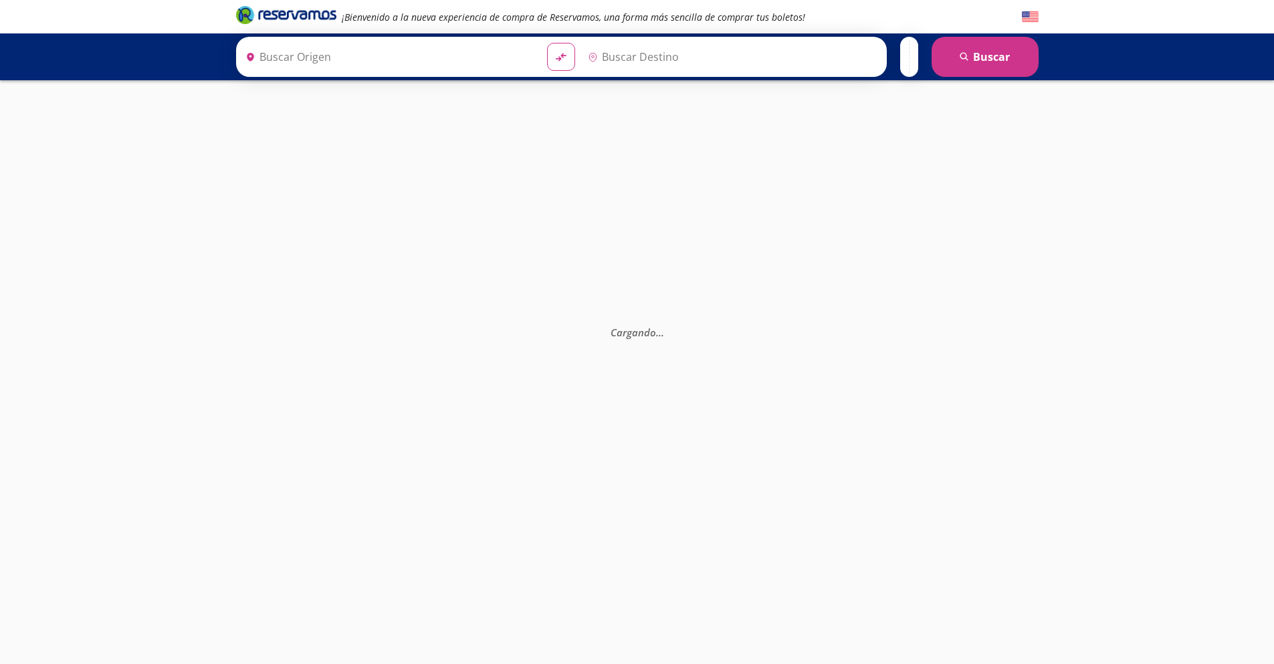
type input "[GEOGRAPHIC_DATA], [GEOGRAPHIC_DATA]"
type input "[GEOGRAPHIC_DATA][PERSON_NAME], [GEOGRAPHIC_DATA][PERSON_NAME]"
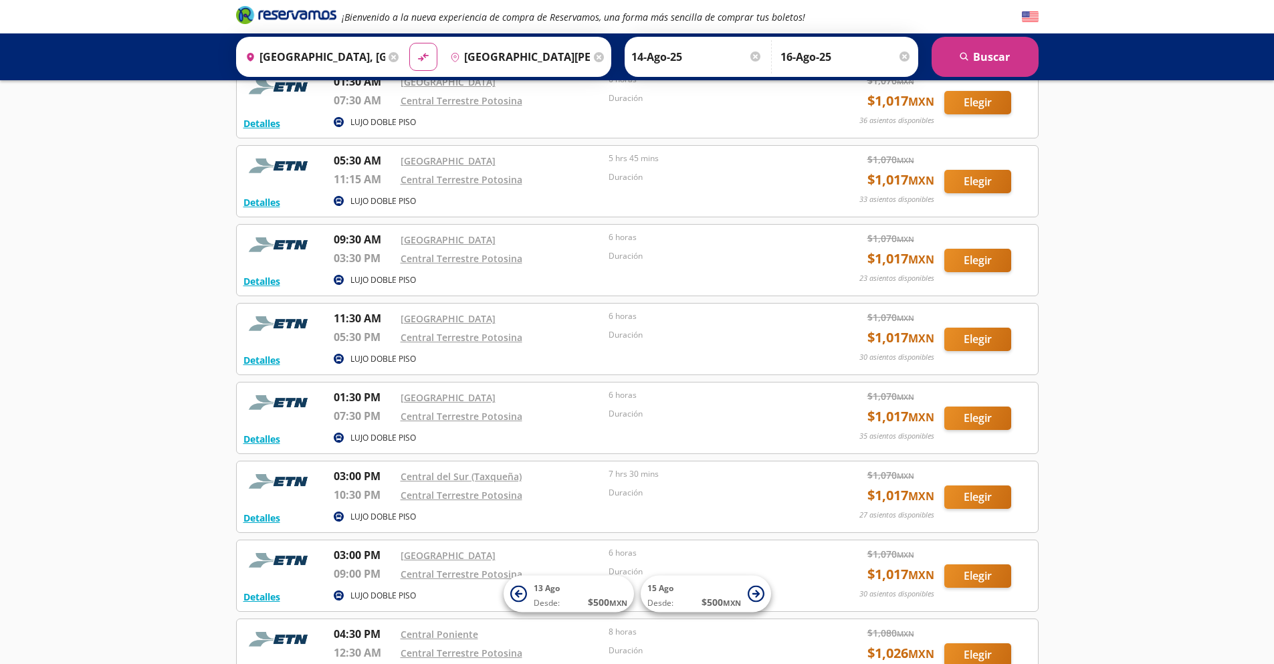
scroll to position [20, 0]
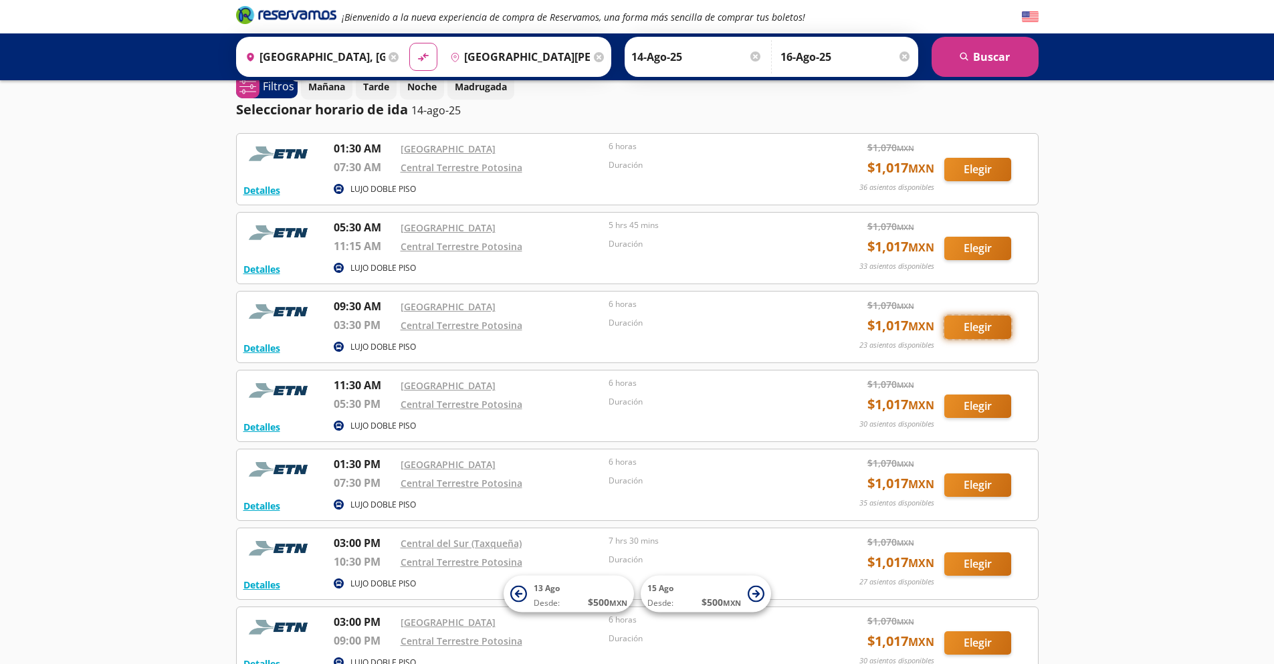
click at [994, 327] on button "Elegir" at bounding box center [977, 327] width 67 height 23
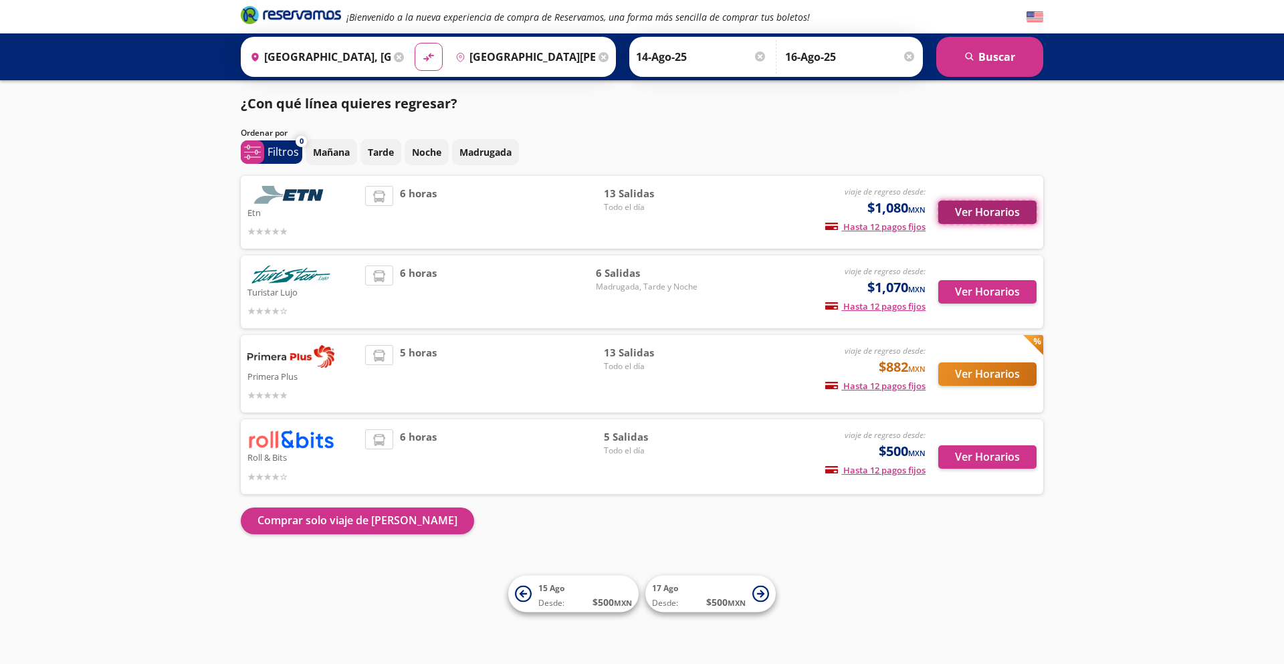
click at [1003, 210] on button "Ver Horarios" at bounding box center [987, 212] width 98 height 23
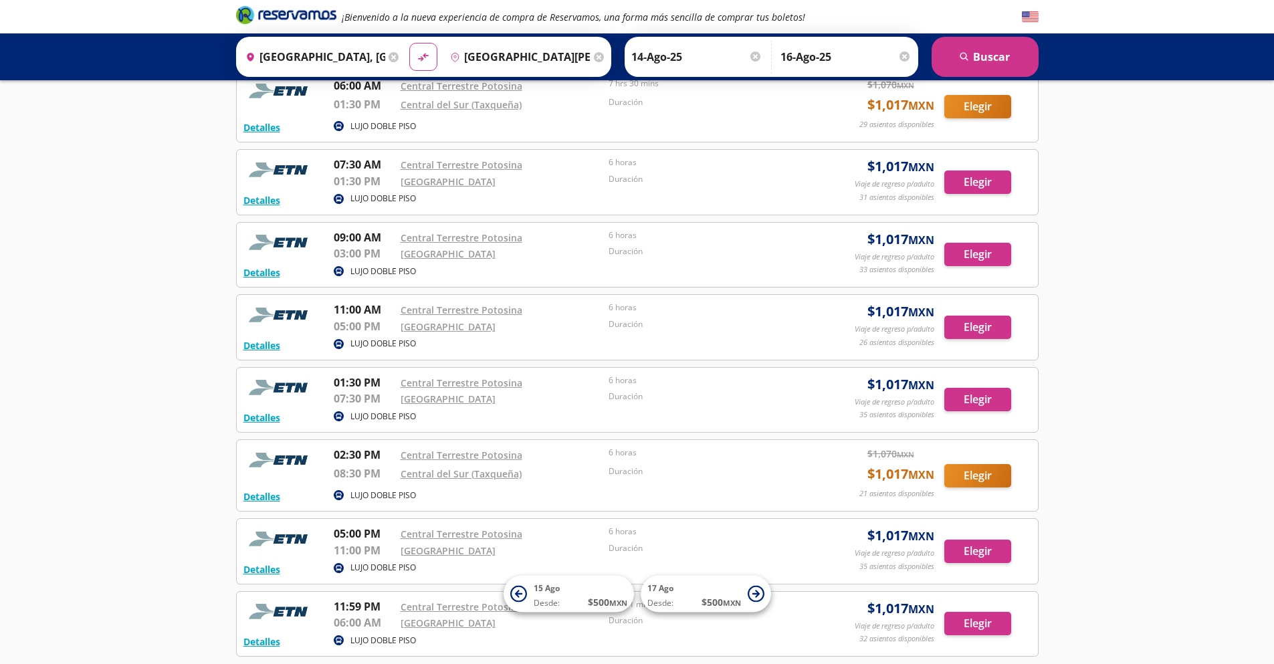
scroll to position [535, 0]
click at [971, 327] on button "Elegir" at bounding box center [977, 326] width 67 height 23
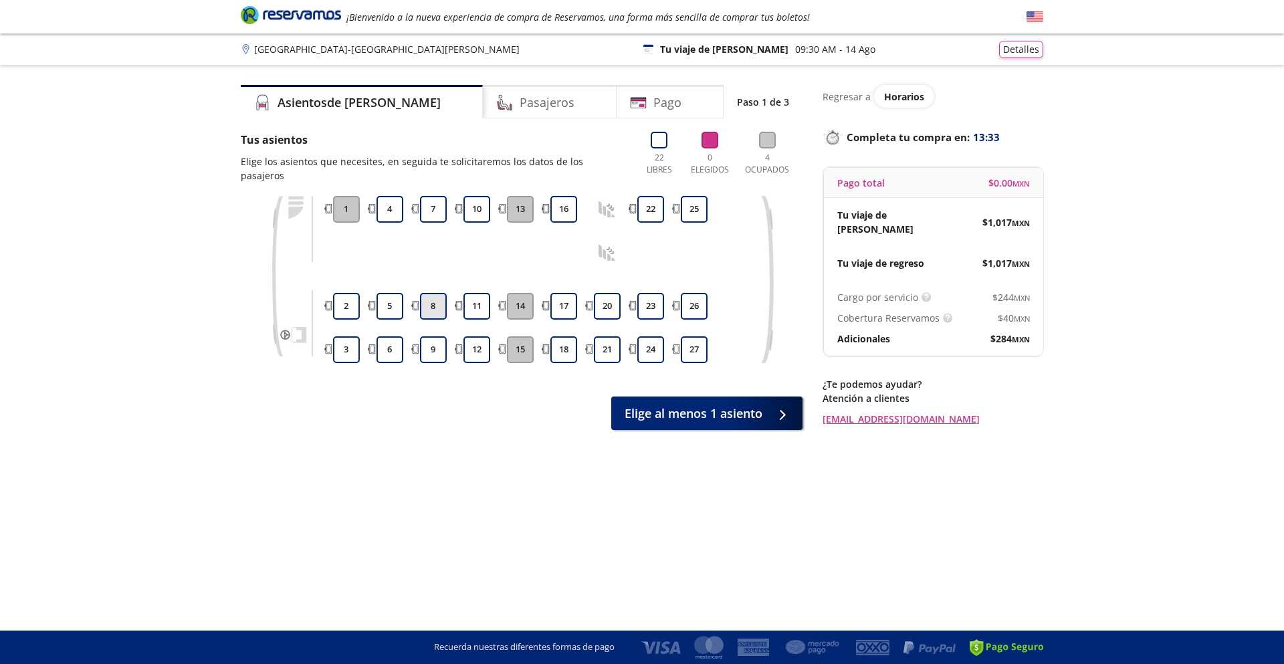
click at [437, 297] on button "8" at bounding box center [433, 306] width 27 height 27
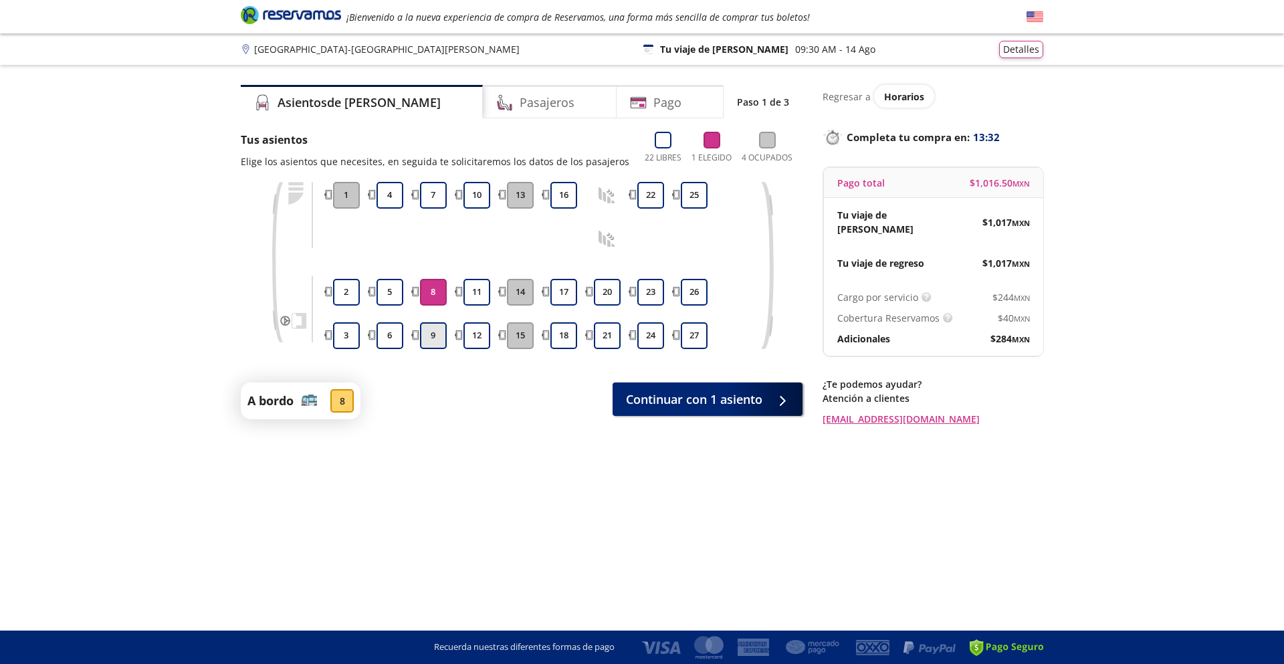
click at [435, 331] on button "9" at bounding box center [433, 335] width 27 height 27
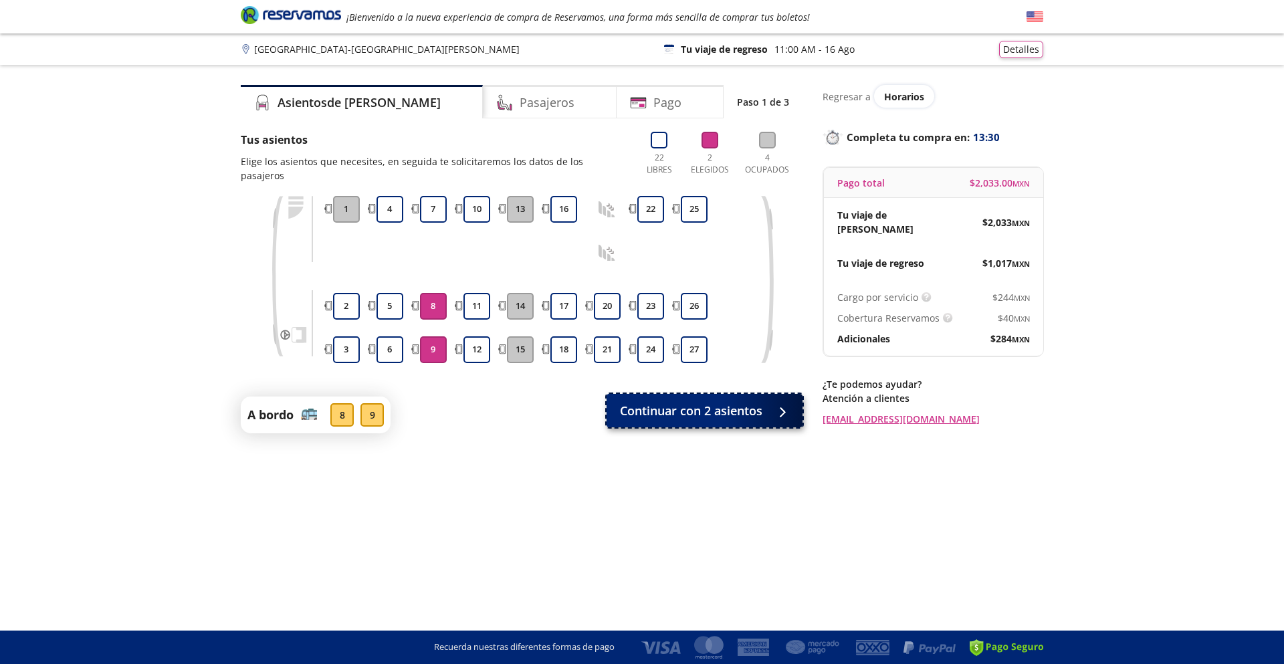
click at [703, 403] on span "Continuar con 2 asientos" at bounding box center [691, 411] width 142 height 18
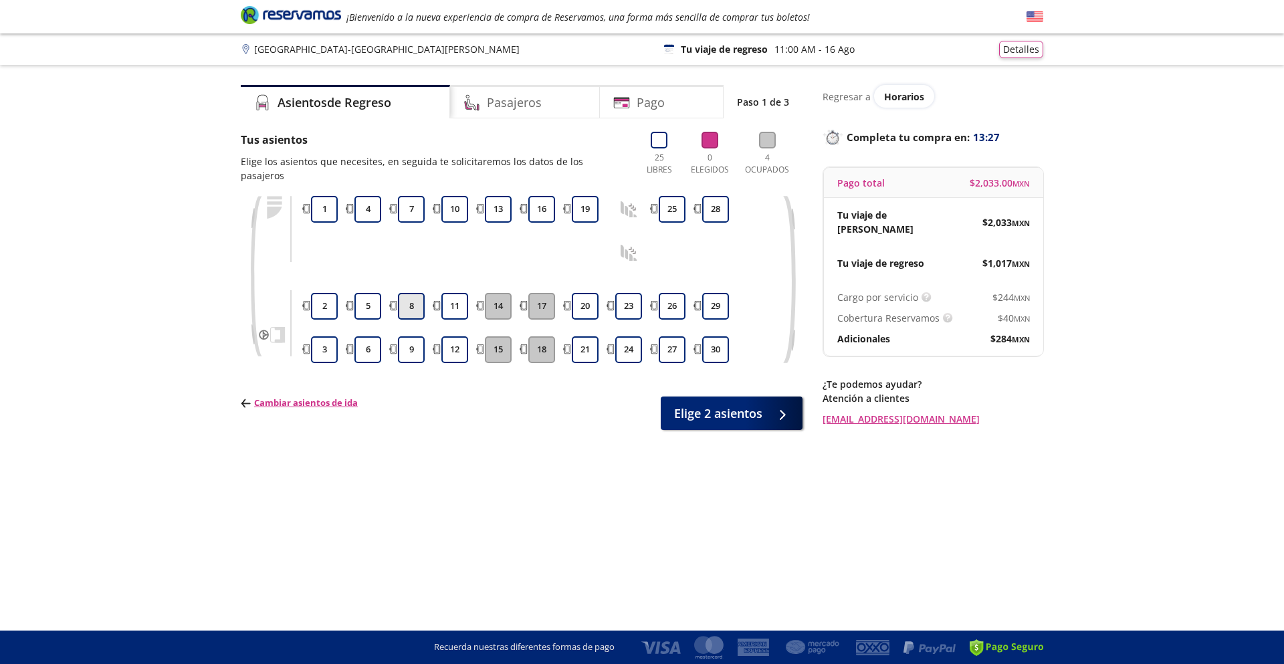
click at [417, 296] on button "8" at bounding box center [411, 306] width 27 height 27
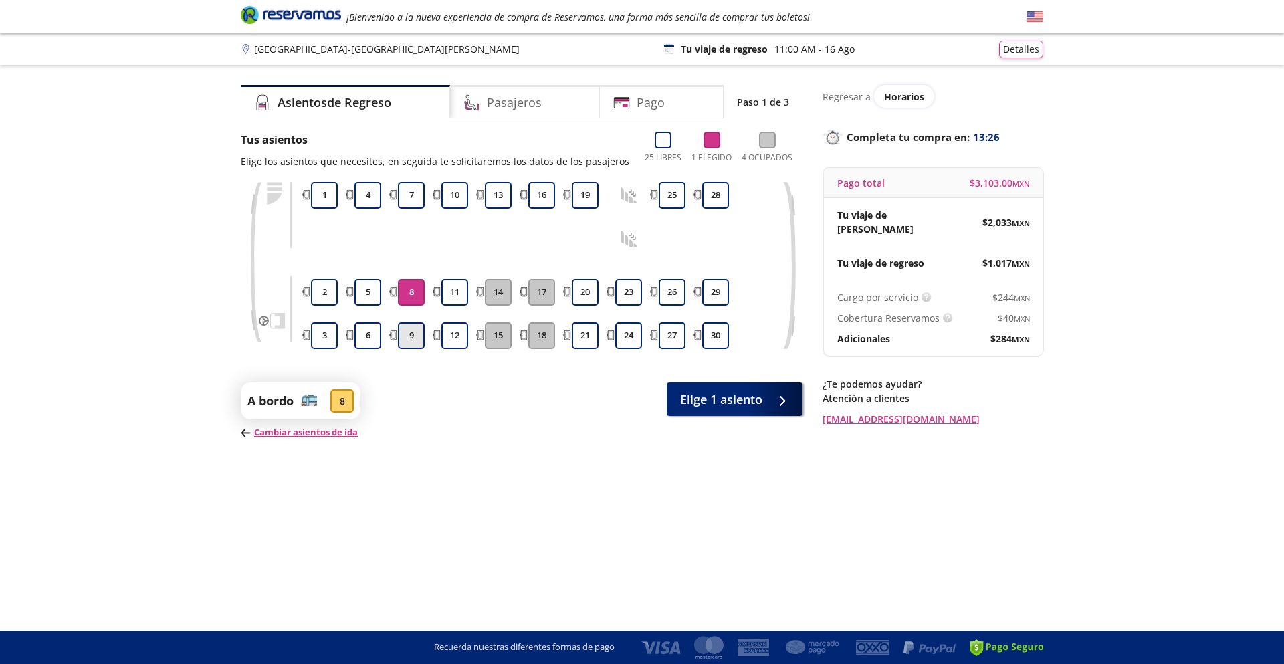
click at [411, 336] on button "9" at bounding box center [411, 335] width 27 height 27
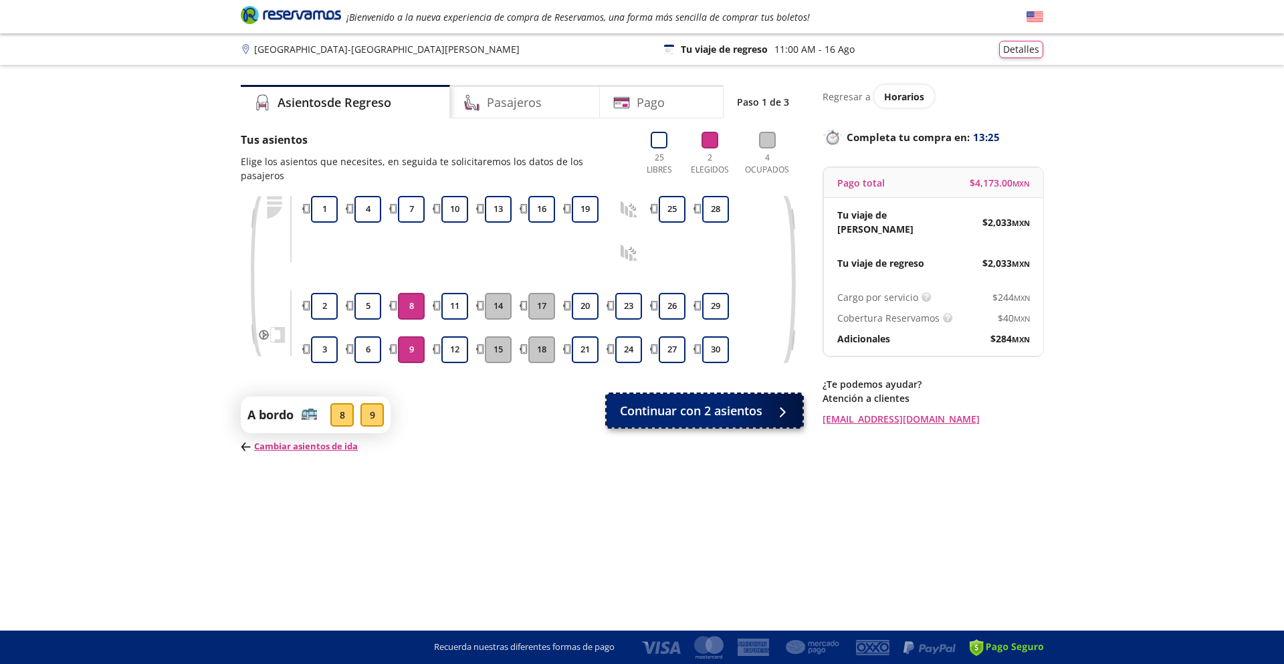
click at [672, 402] on span "Continuar con 2 asientos" at bounding box center [691, 411] width 142 height 18
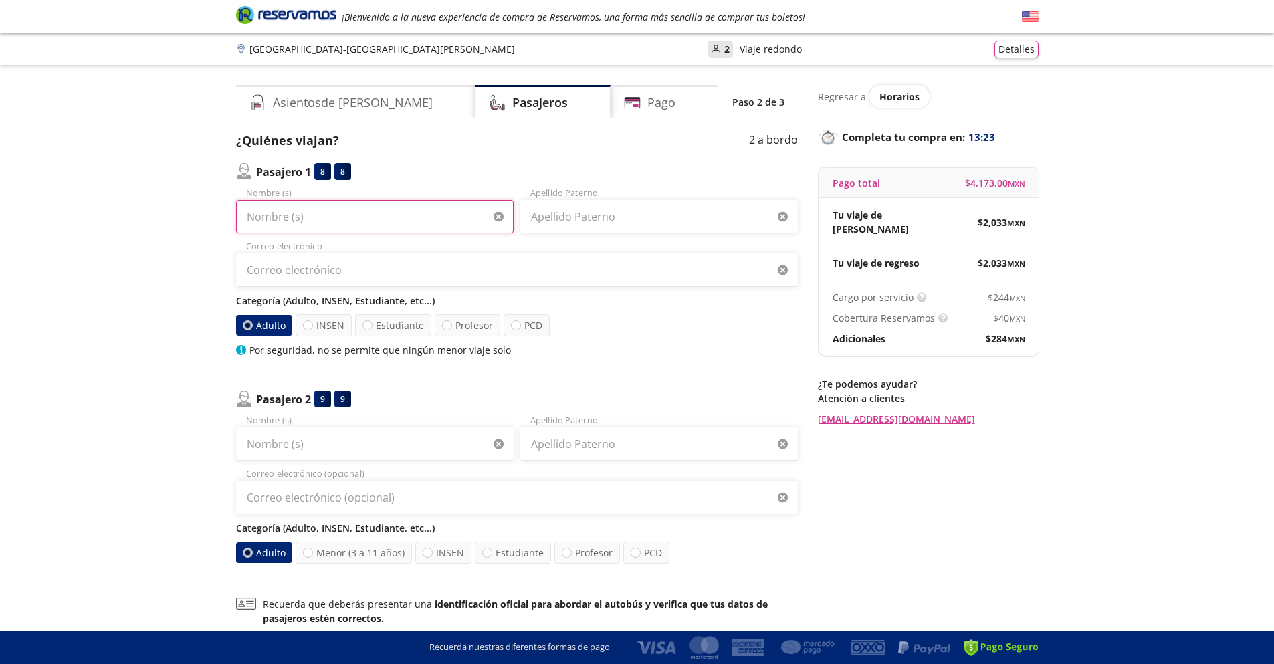
click at [373, 219] on input "Nombre (s)" at bounding box center [375, 216] width 278 height 33
type input "[PERSON_NAME]"
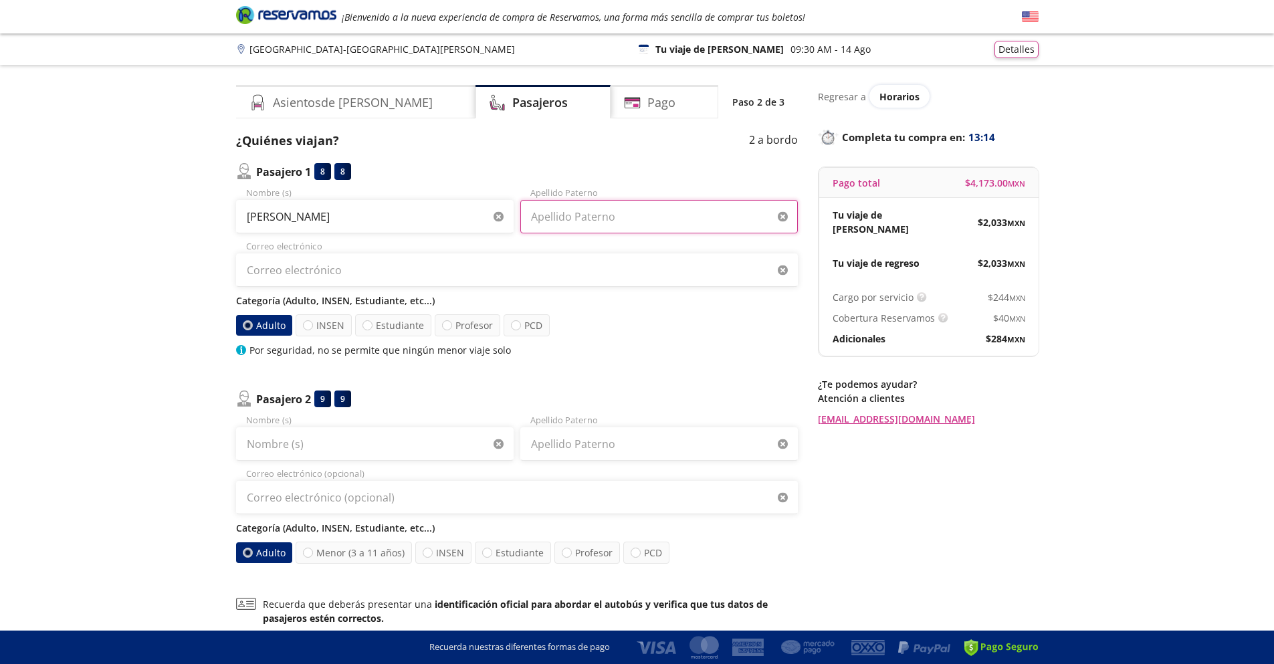
click at [649, 215] on input "Apellido Paterno" at bounding box center [659, 216] width 278 height 33
type input "[PERSON_NAME]"
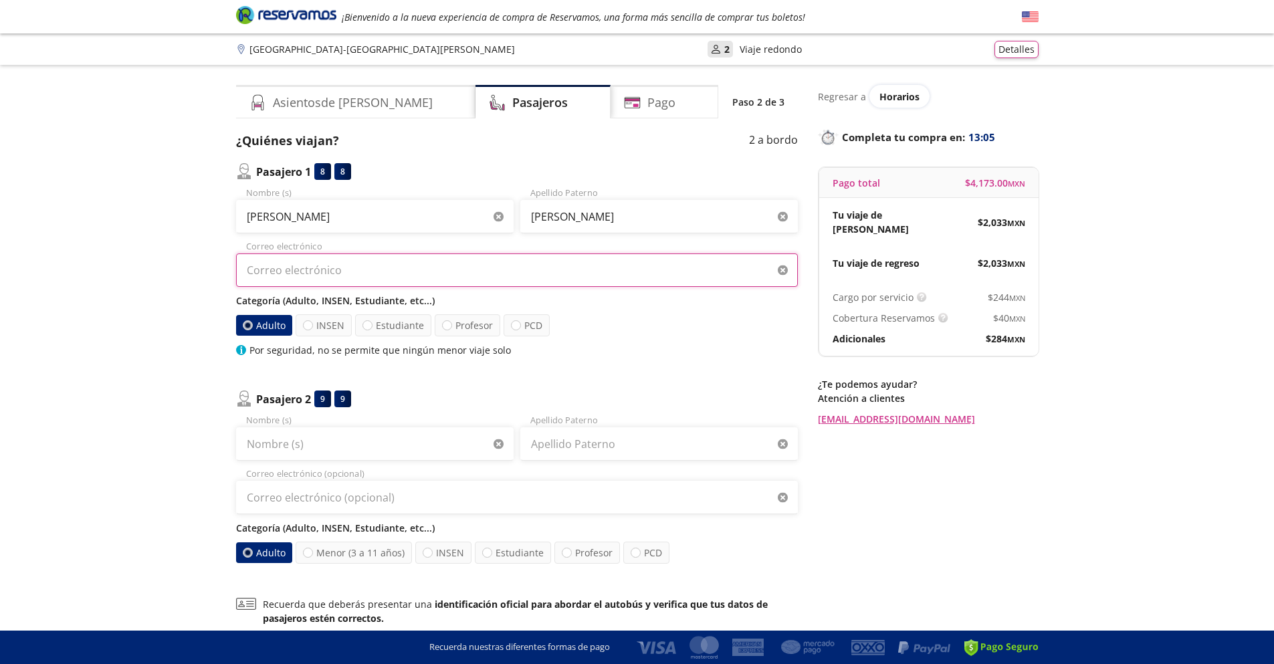
click at [338, 278] on input "Correo electrónico" at bounding box center [517, 269] width 562 height 33
type input "[EMAIL_ADDRESS][DOMAIN_NAME]"
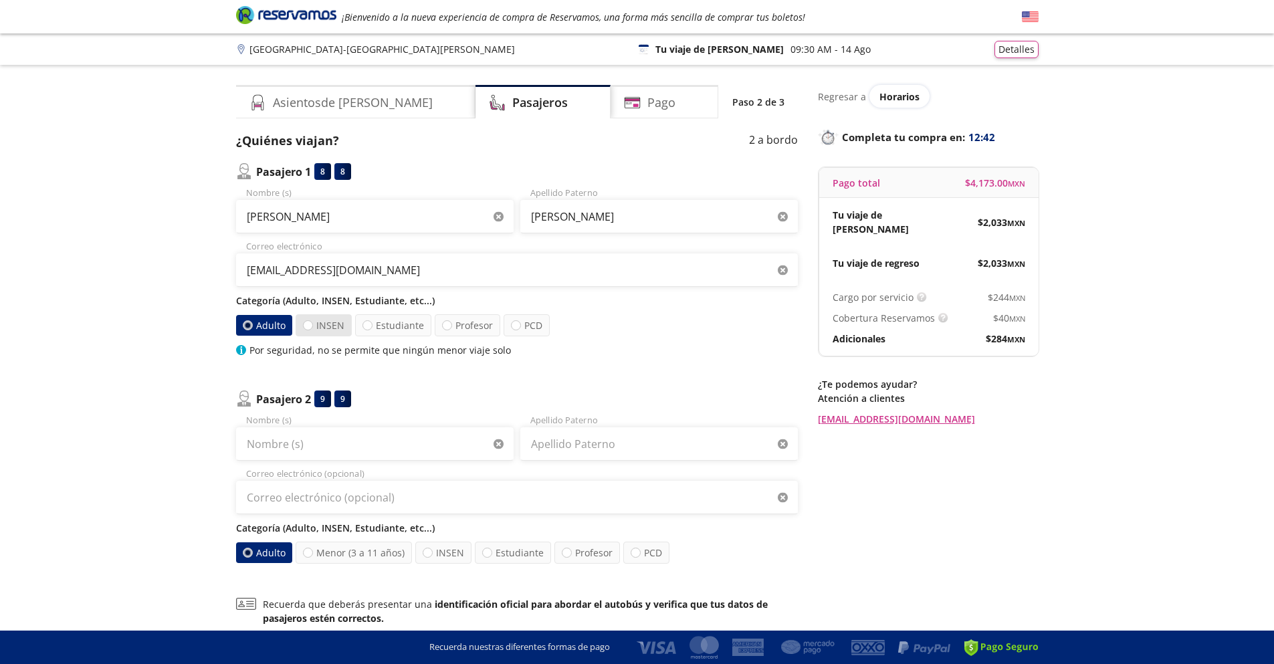
click at [321, 332] on label "INSEN" at bounding box center [324, 325] width 56 height 22
click at [312, 330] on input "INSEN" at bounding box center [308, 325] width 9 height 9
radio input "true"
radio input "false"
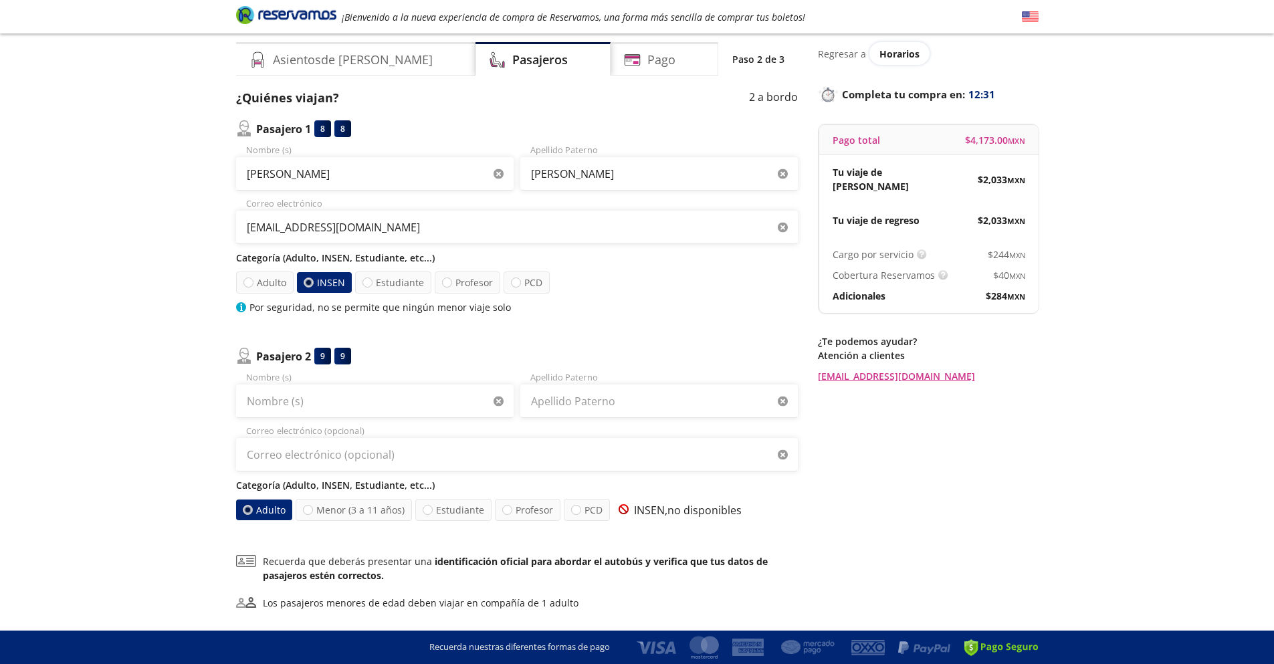
scroll to position [67, 0]
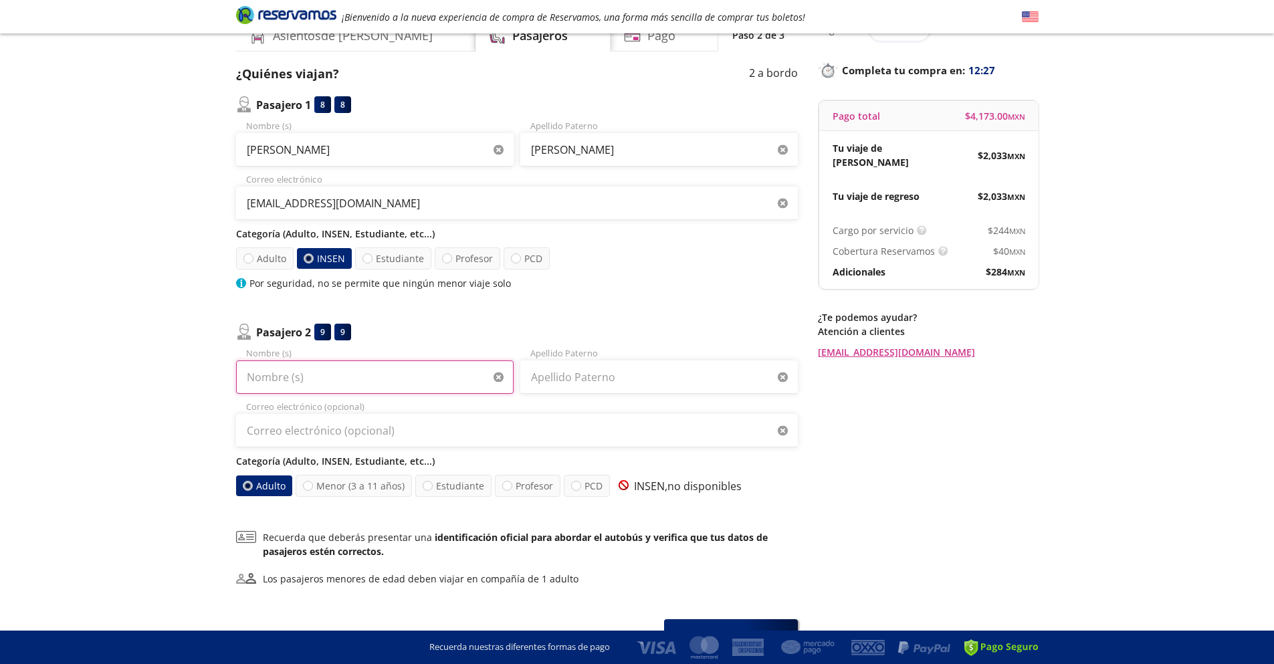
click at [396, 376] on input "Nombre (s)" at bounding box center [375, 376] width 278 height 33
type input "[PERSON_NAME]"
click at [552, 383] on input "Apellido Paterno" at bounding box center [659, 376] width 278 height 33
type input "[PERSON_NAME]"
click at [506, 427] on input "Correo electrónico (opcional)" at bounding box center [517, 430] width 562 height 33
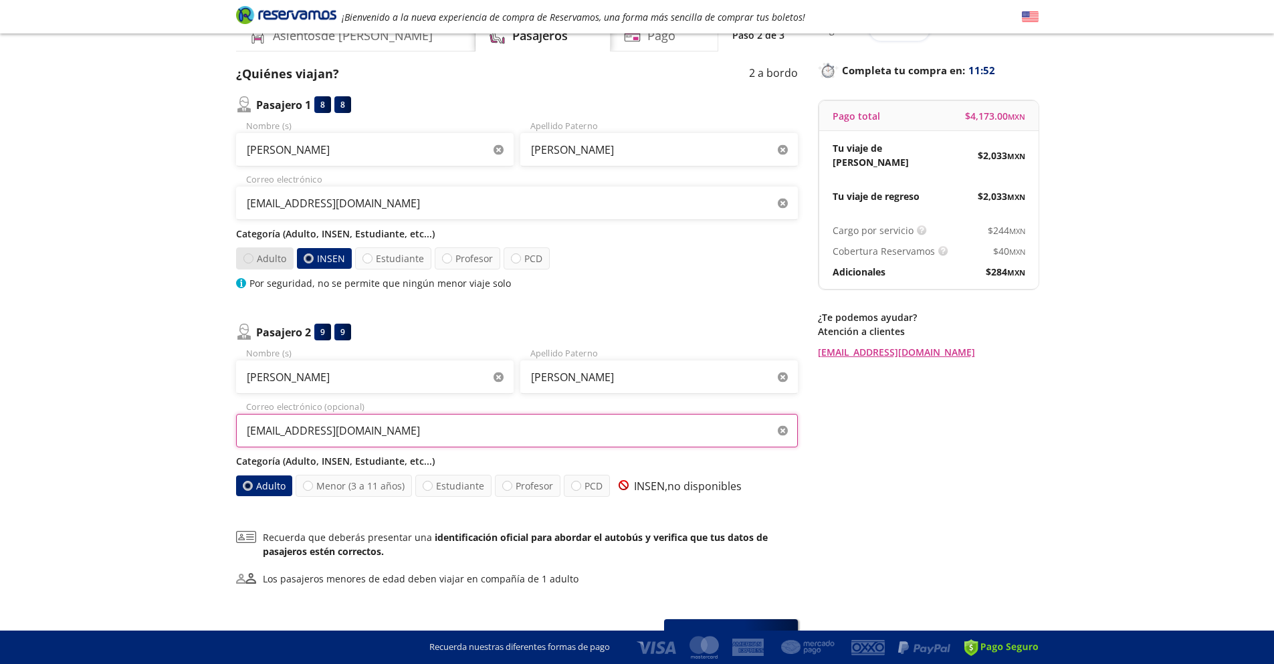
type input "[EMAIL_ADDRESS][DOMAIN_NAME]"
click at [247, 257] on div at bounding box center [248, 258] width 10 height 10
click at [247, 257] on input "Adulto" at bounding box center [247, 258] width 9 height 9
radio input "true"
click at [308, 258] on div at bounding box center [307, 258] width 11 height 11
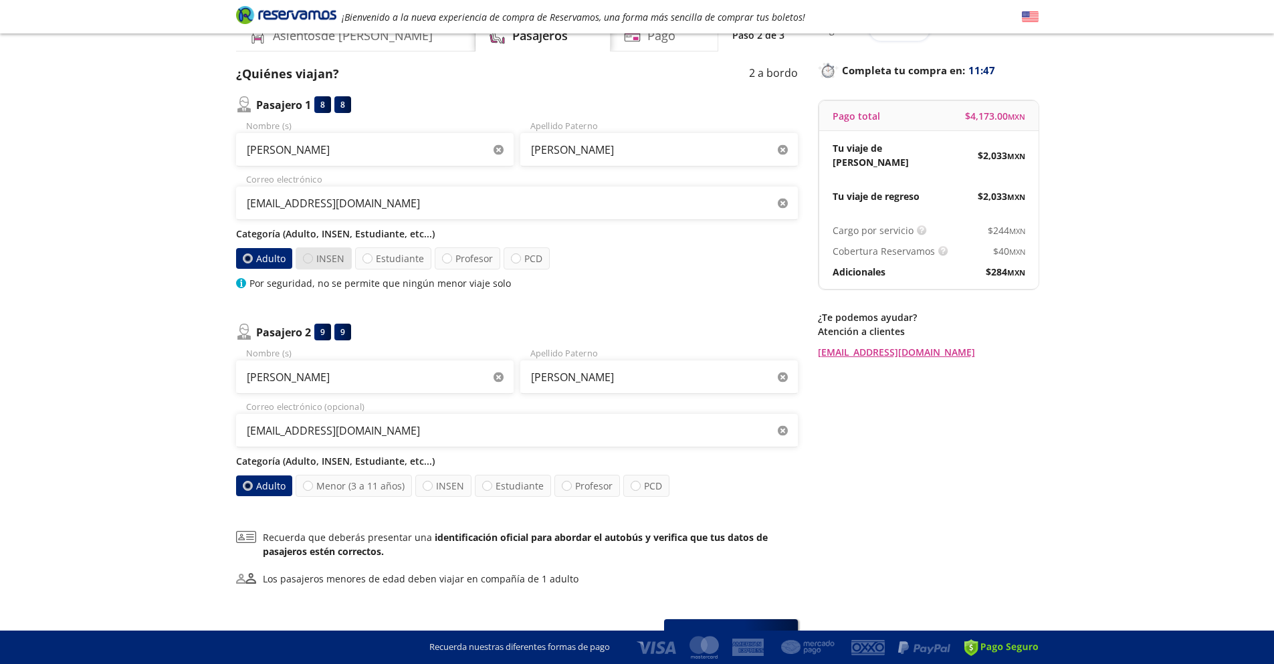
click at [308, 258] on input "INSEN" at bounding box center [306, 258] width 9 height 9
radio input "true"
radio input "false"
click at [509, 488] on label "Profesor" at bounding box center [528, 486] width 66 height 22
click at [509, 488] on input "Profesor" at bounding box center [507, 485] width 9 height 9
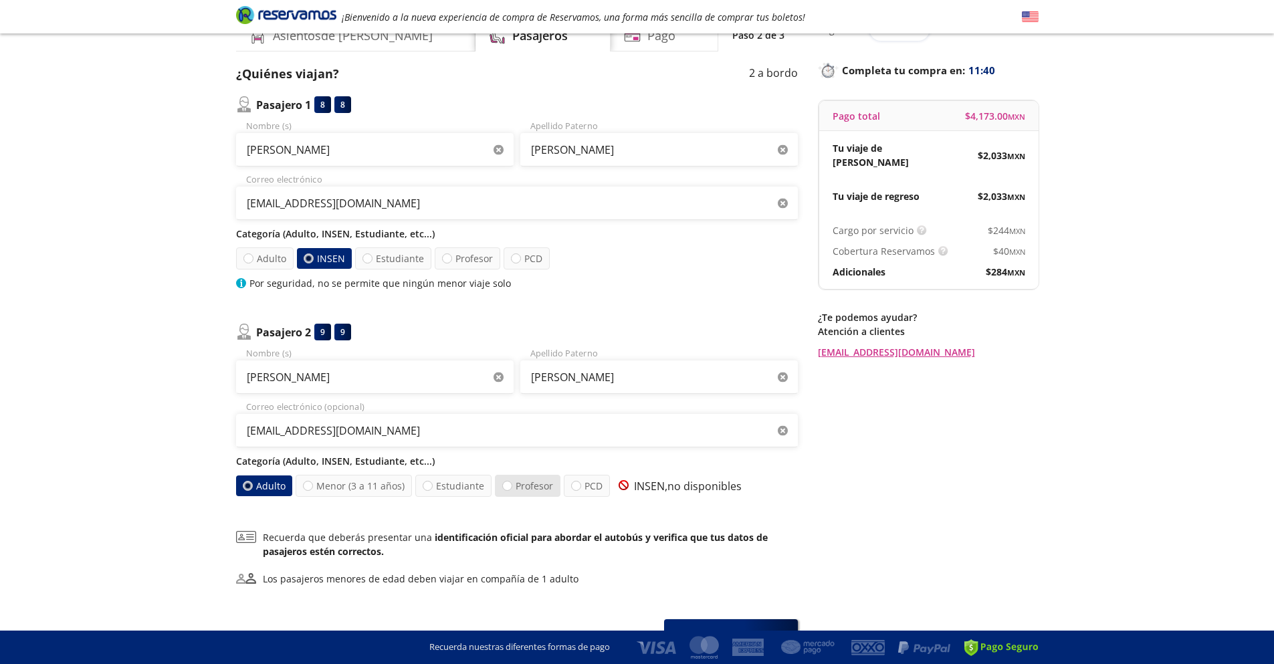
radio input "true"
radio input "false"
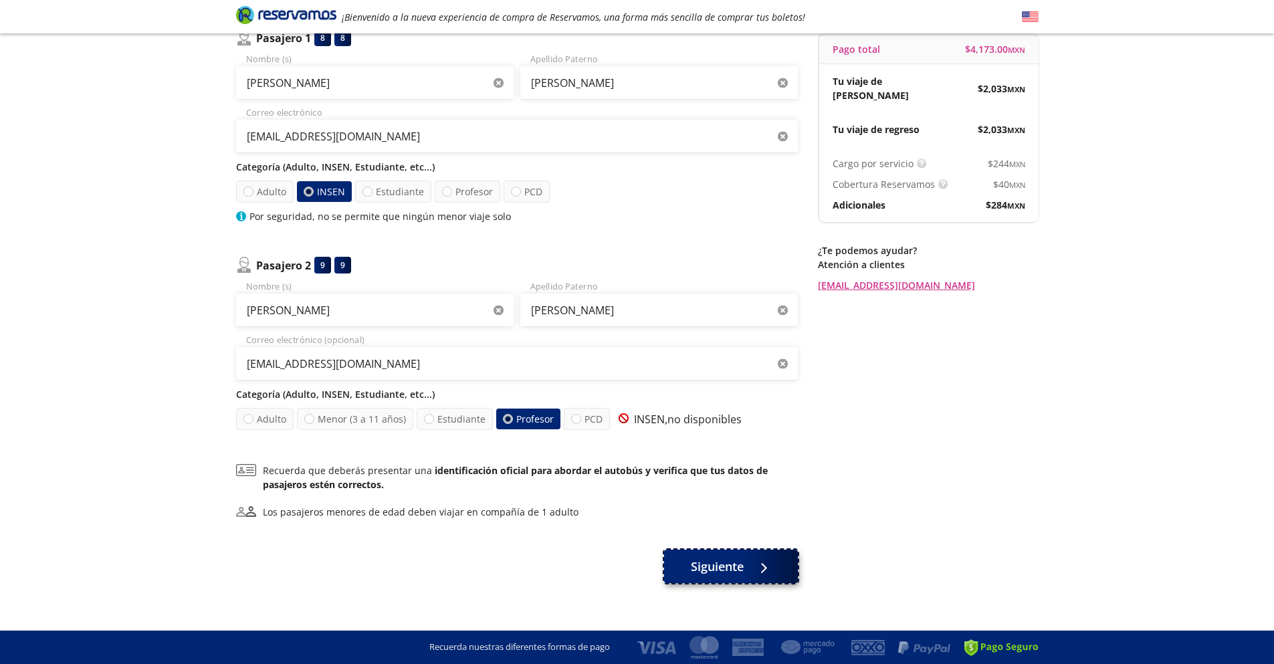
click at [728, 574] on span "Siguiente" at bounding box center [717, 567] width 53 height 18
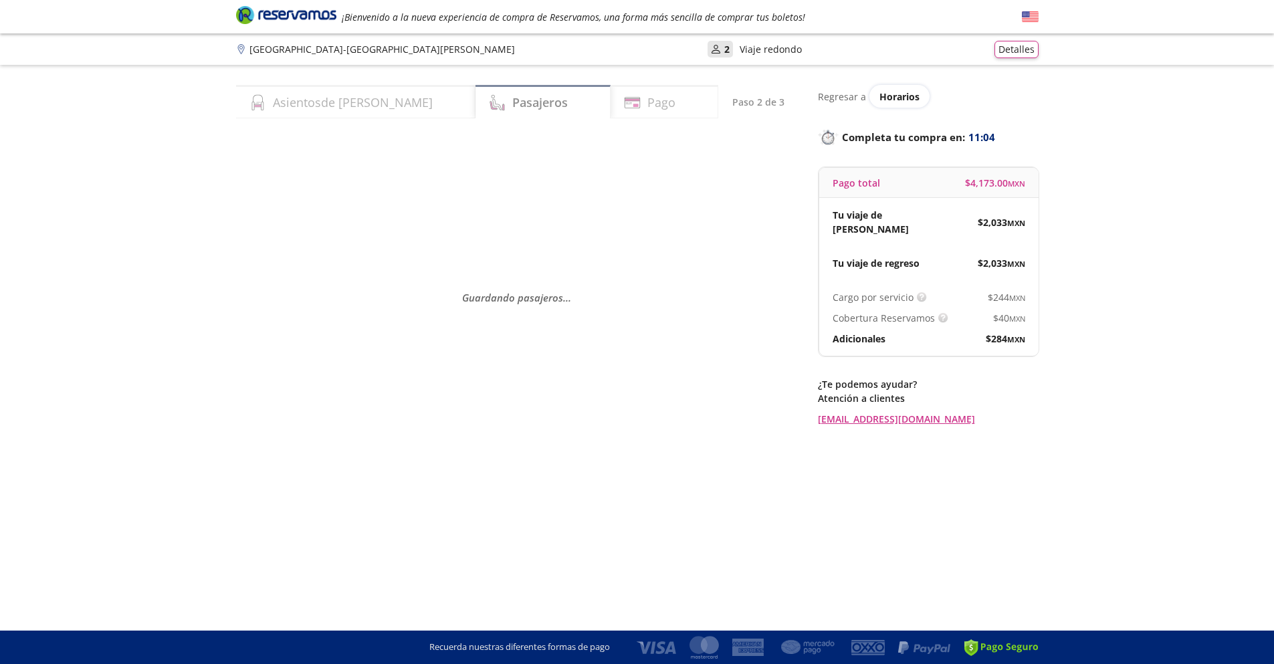
scroll to position [0, 0]
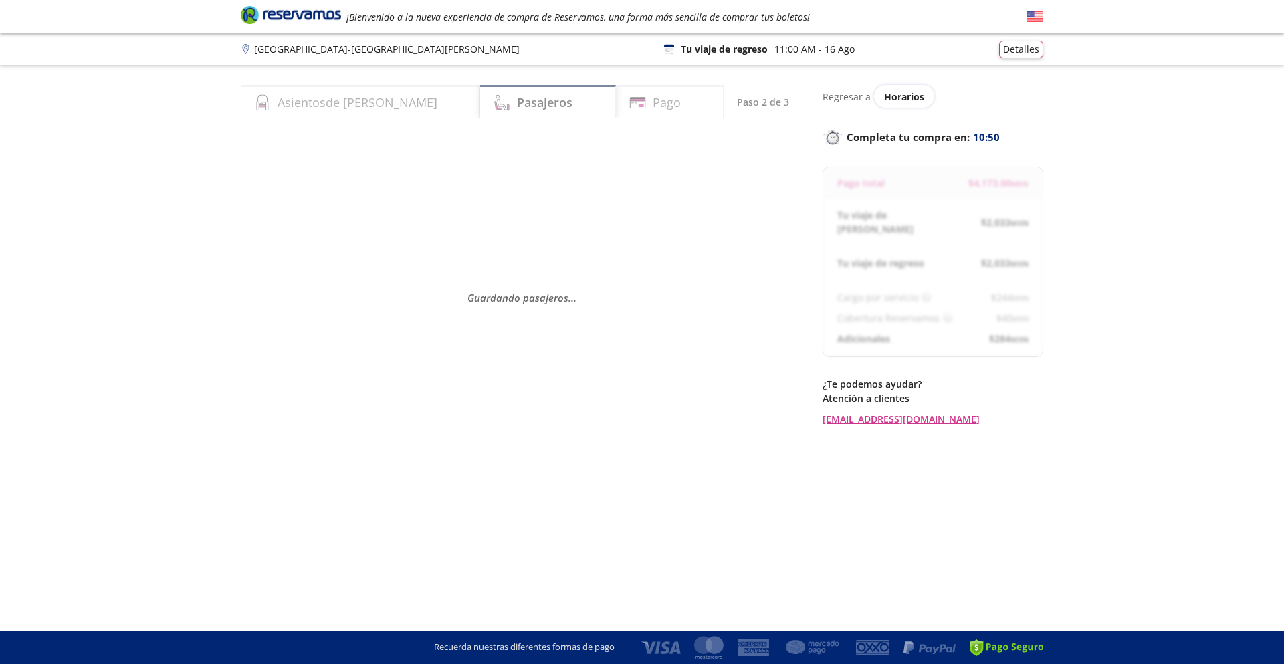
select select "MX"
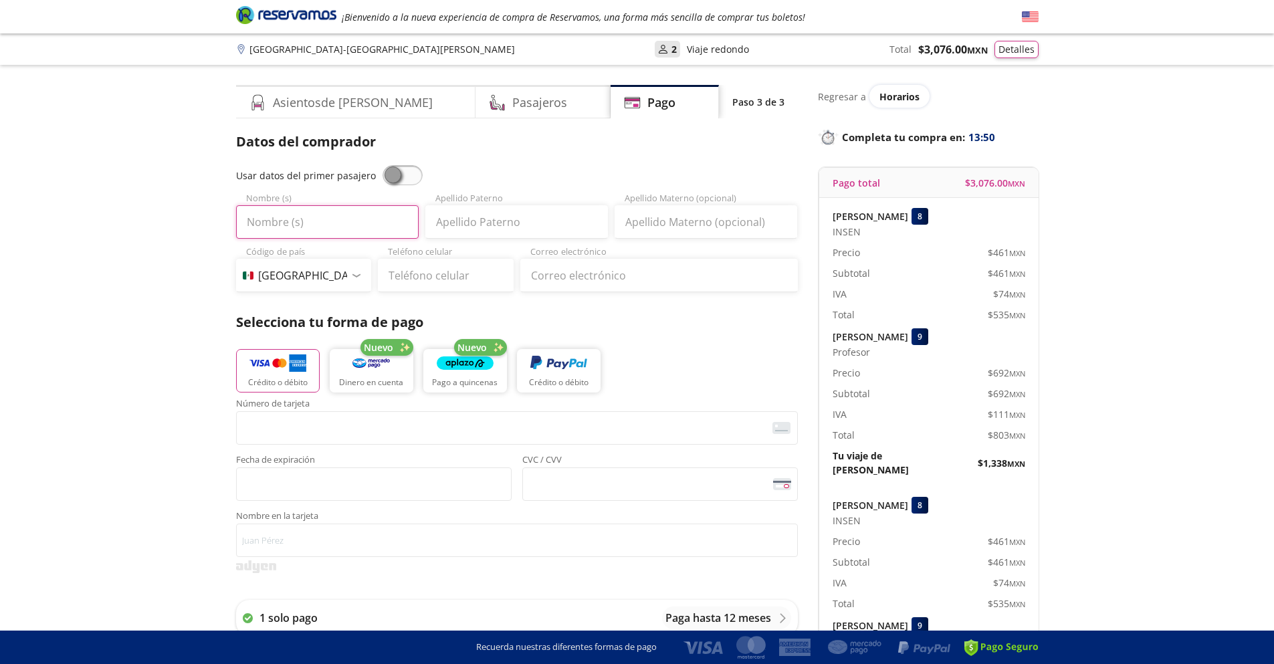
click at [333, 225] on input "Nombre (s)" at bounding box center [327, 221] width 183 height 33
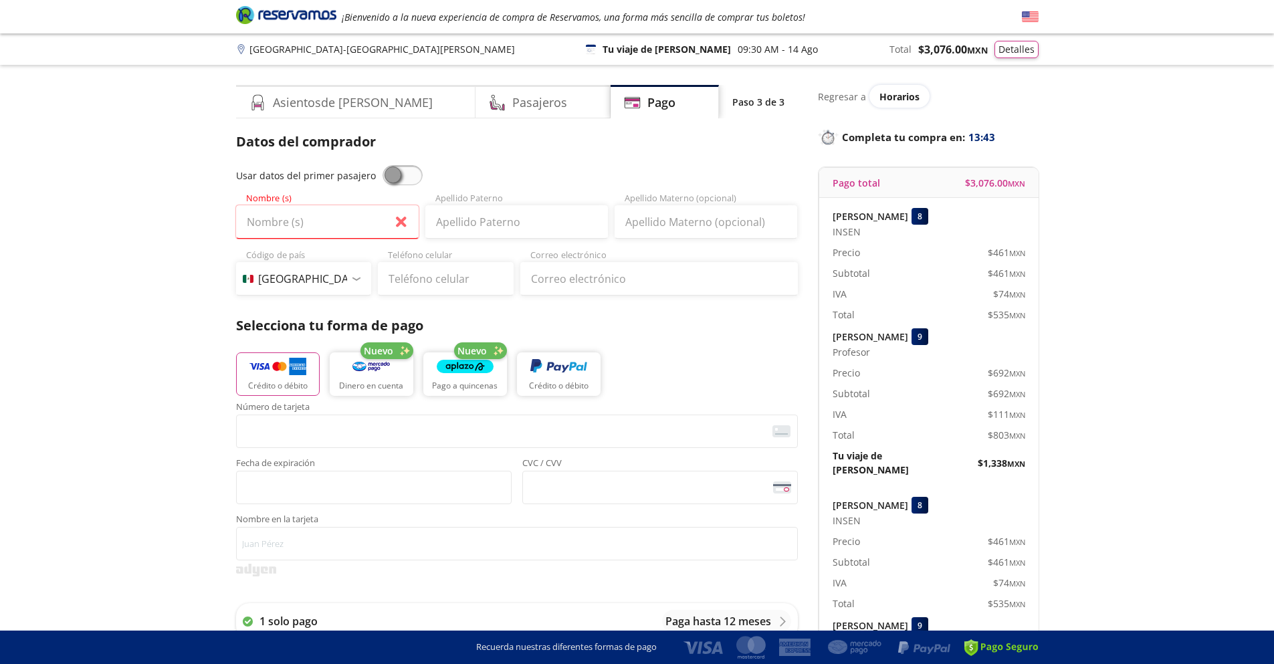
click at [165, 191] on div "Group 9 Created with Sketch. Pago [GEOGRAPHIC_DATA] - [GEOGRAPHIC_DATA][PERSON_…" at bounding box center [637, 542] width 1274 height 1085
click at [384, 175] on span at bounding box center [403, 175] width 40 height 20
click at [383, 165] on input "checkbox" at bounding box center [383, 165] width 0 height 0
type input "[PERSON_NAME]"
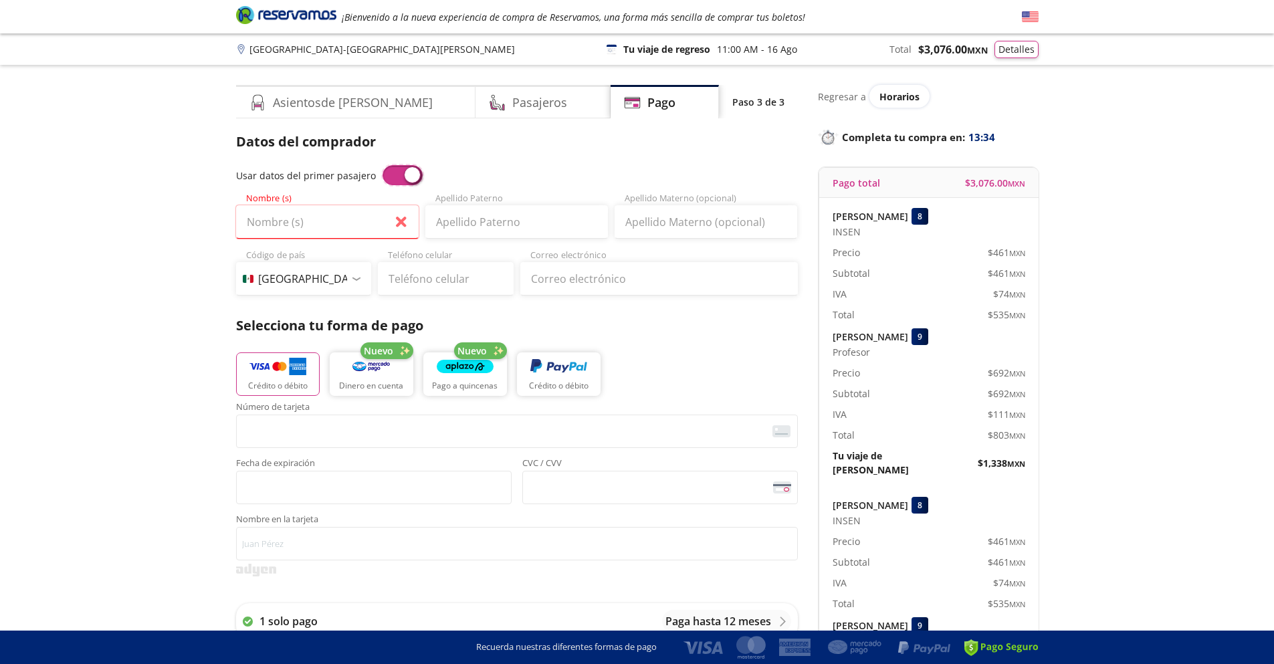
type input "[EMAIL_ADDRESS][DOMAIN_NAME]"
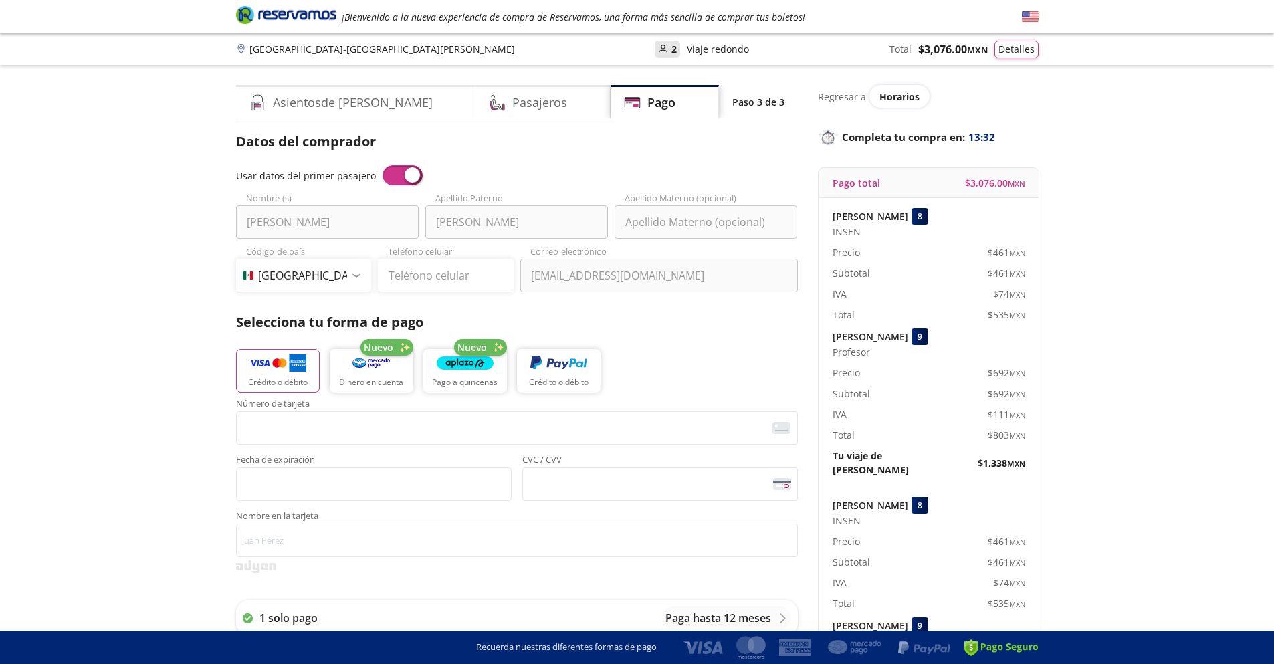
click at [394, 179] on span at bounding box center [403, 175] width 40 height 20
click at [383, 165] on input "checkbox" at bounding box center [383, 165] width 0 height 0
click at [309, 223] on input "[PERSON_NAME]" at bounding box center [327, 221] width 183 height 33
type input "I"
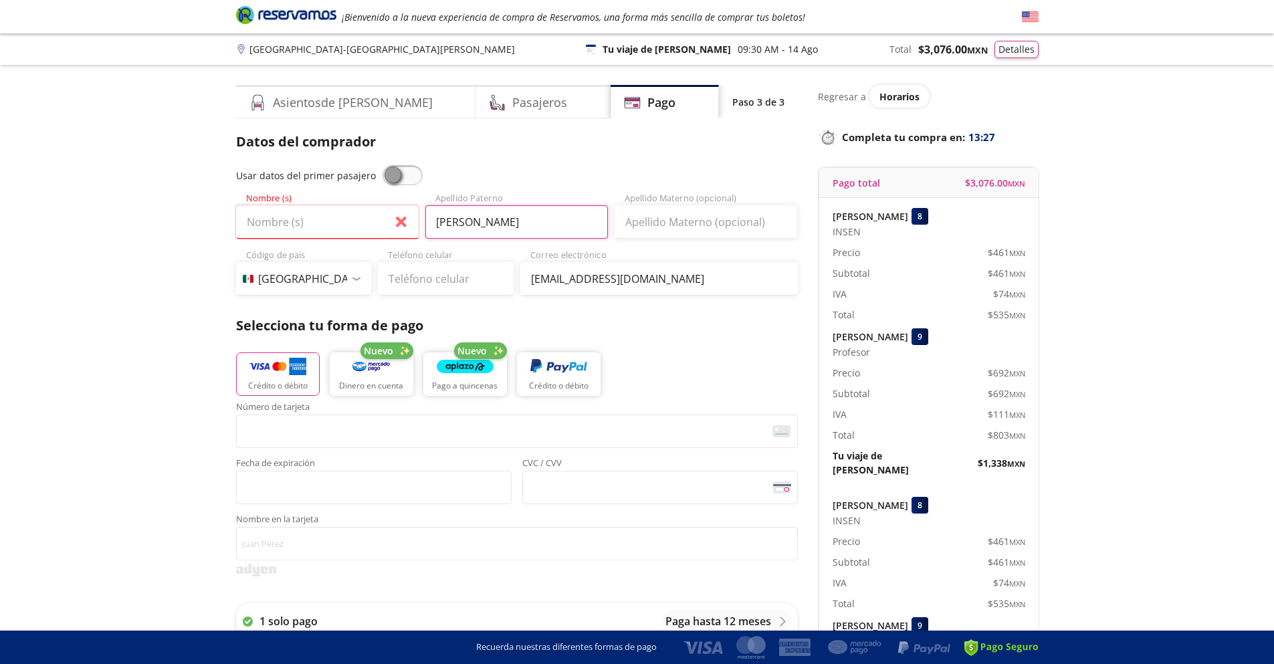
click at [464, 227] on input "[PERSON_NAME]" at bounding box center [516, 221] width 183 height 33
click at [506, 222] on input "[PERSON_NAME]" at bounding box center [516, 221] width 183 height 33
type input "J"
click at [328, 219] on input "Nombre (s)" at bounding box center [327, 221] width 183 height 33
type input "[PERSON_NAME]"
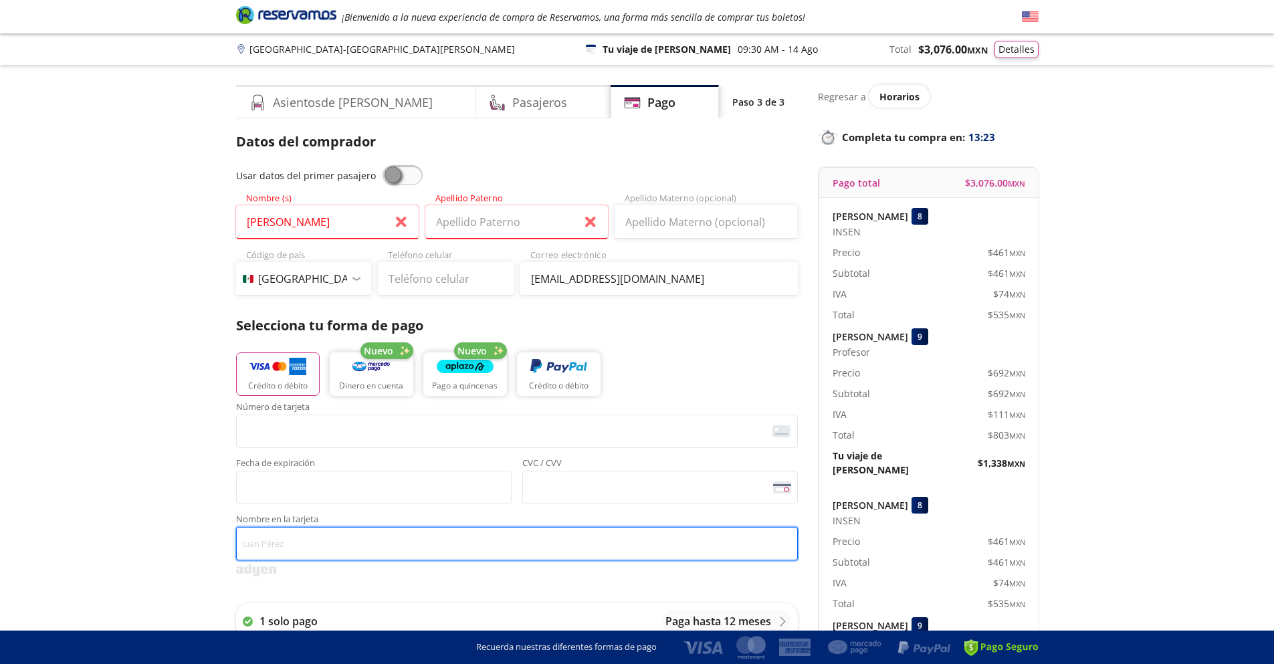
type input "[PERSON_NAME]"
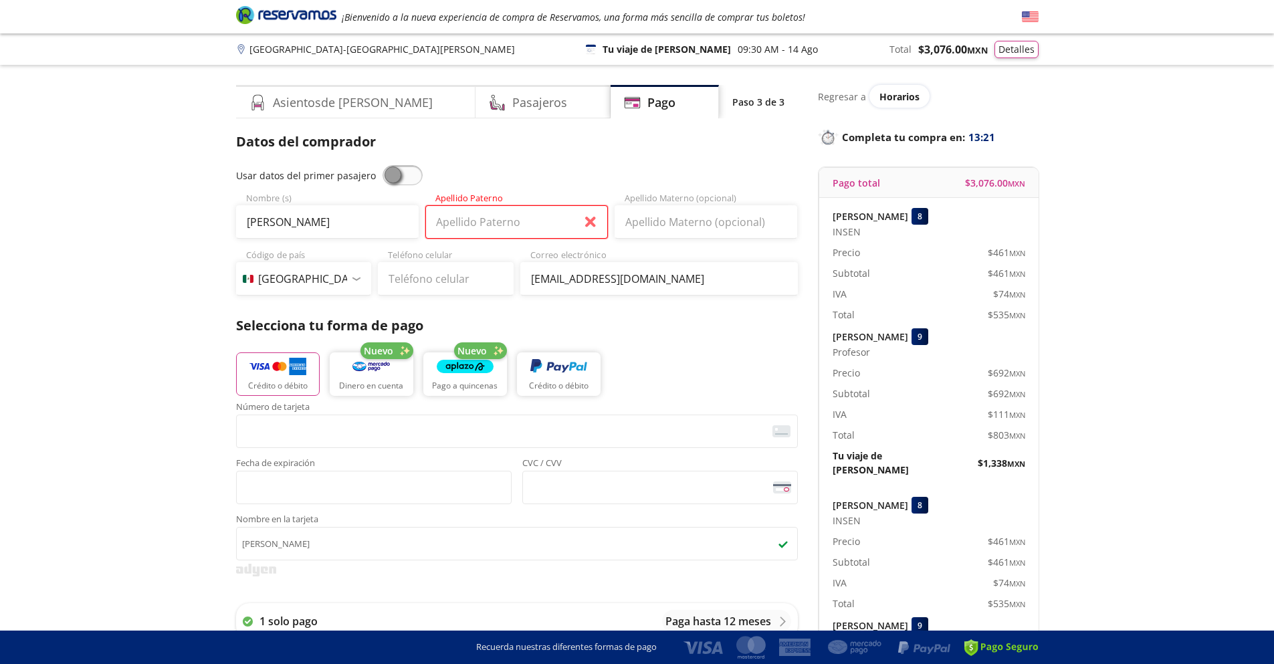
click at [552, 221] on input "Apellido Paterno" at bounding box center [516, 221] width 183 height 33
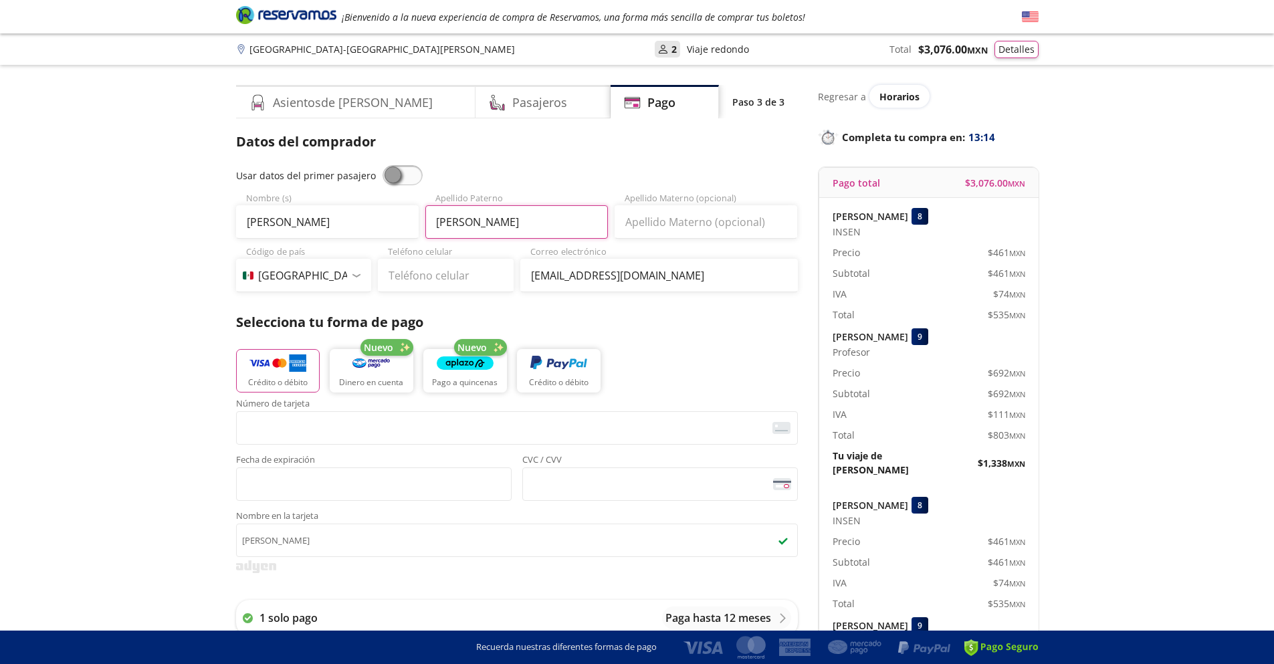
type input "[PERSON_NAME]"
click at [665, 225] on input "Apellido Materno (opcional)" at bounding box center [706, 221] width 183 height 33
type input "Alegria"
click at [406, 271] on input "Teléfono celular" at bounding box center [446, 275] width 136 height 33
type input "55 7565 5882"
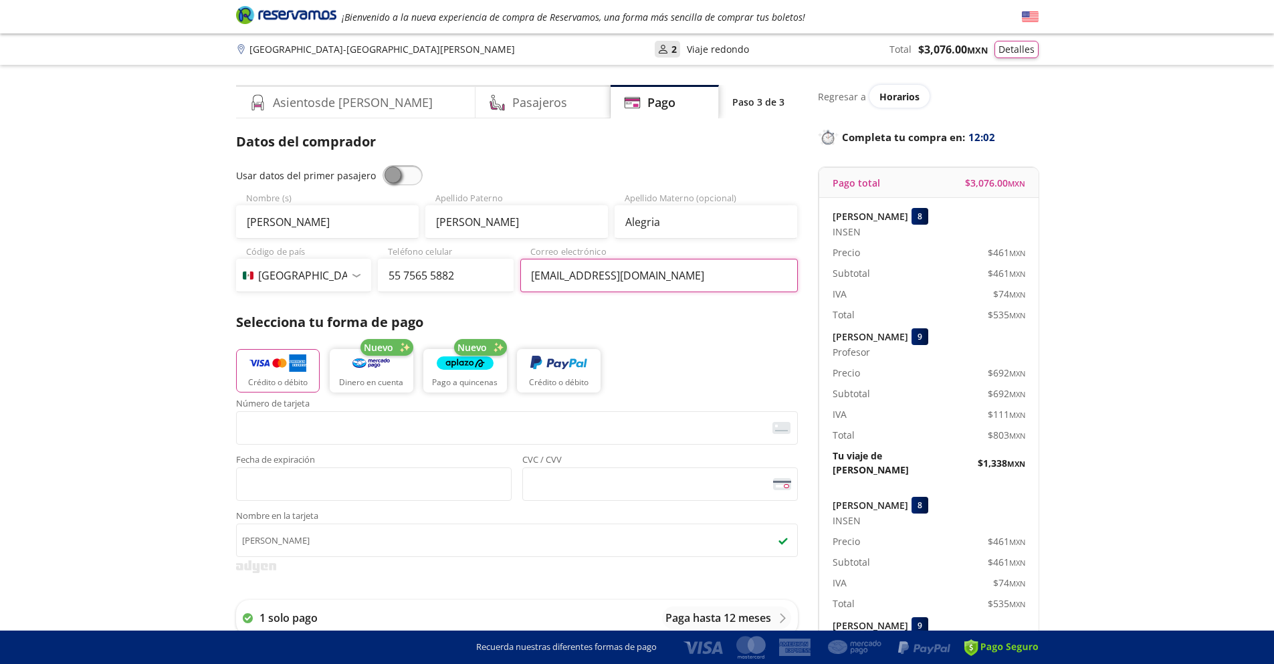
drag, startPoint x: 693, startPoint y: 273, endPoint x: 454, endPoint y: 274, distance: 239.4
click at [454, 274] on div "Código de país [GEOGRAPHIC_DATA] +1 [GEOGRAPHIC_DATA] +52 [GEOGRAPHIC_DATA] +57…" at bounding box center [517, 268] width 562 height 47
type input "[EMAIL_ADDRESS][DOMAIN_NAME]"
click at [126, 519] on div "Group 9 Created with Sketch. Pago [GEOGRAPHIC_DATA] - [GEOGRAPHIC_DATA][PERSON_…" at bounding box center [637, 540] width 1274 height 1081
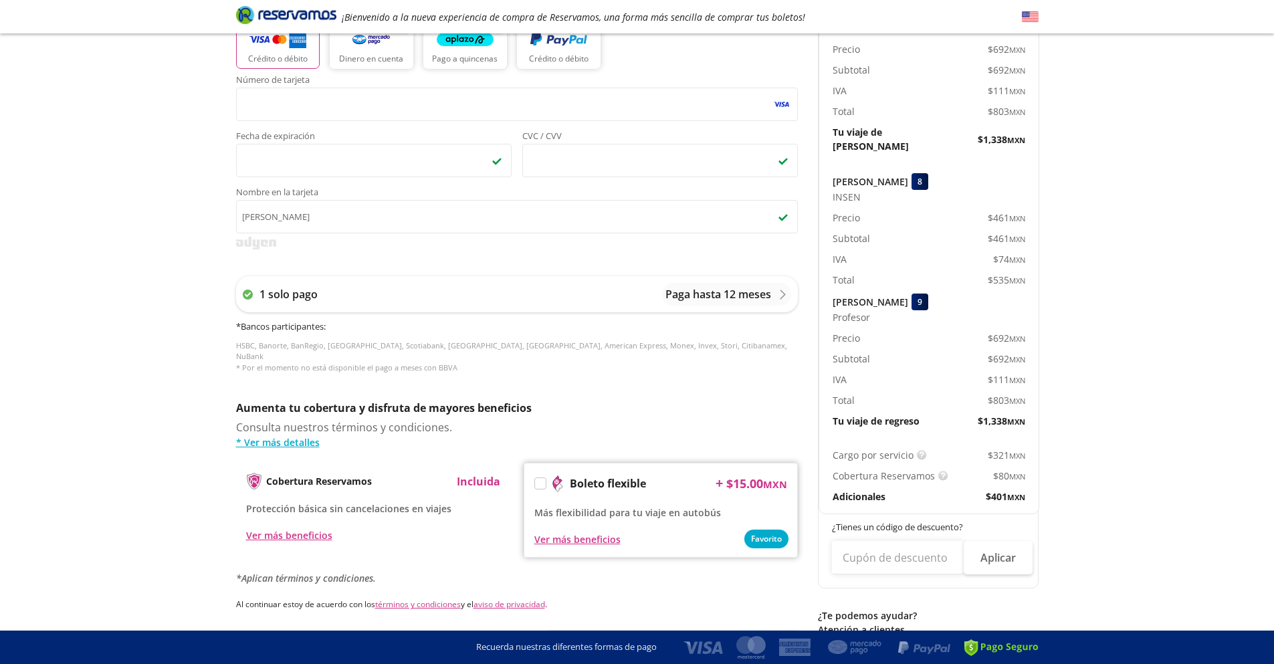
scroll to position [401, 0]
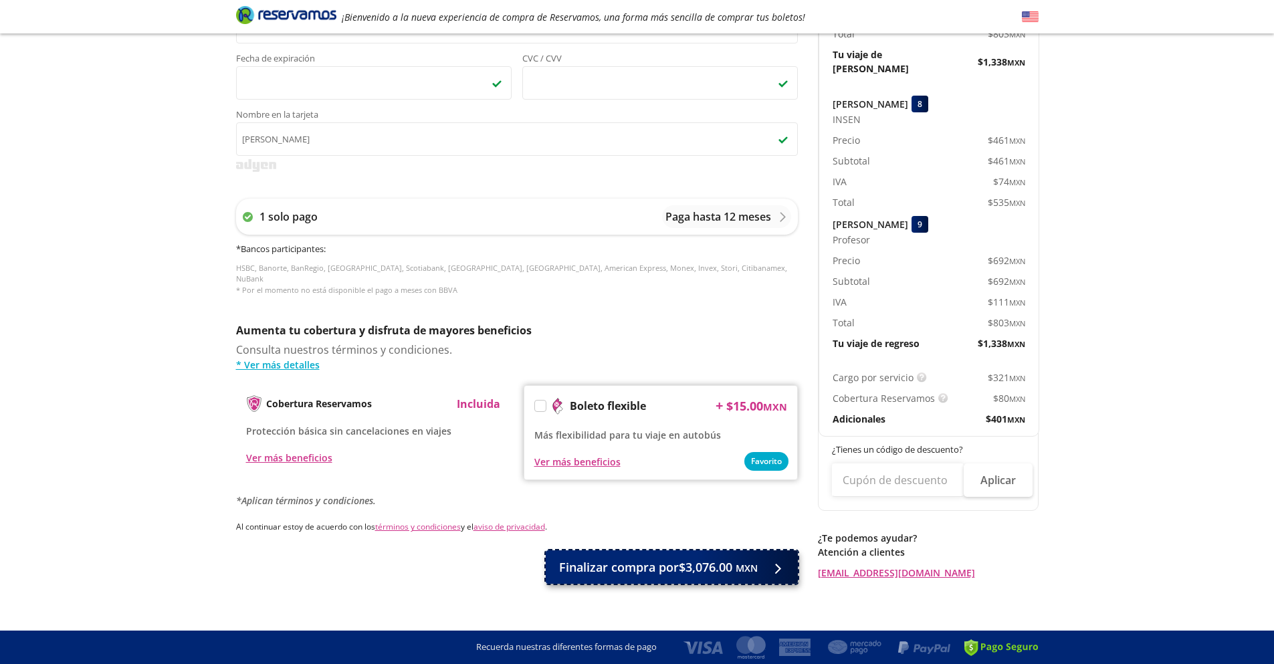
click at [646, 558] on span "Finalizar compra por $3,076.00 MXN" at bounding box center [658, 567] width 199 height 18
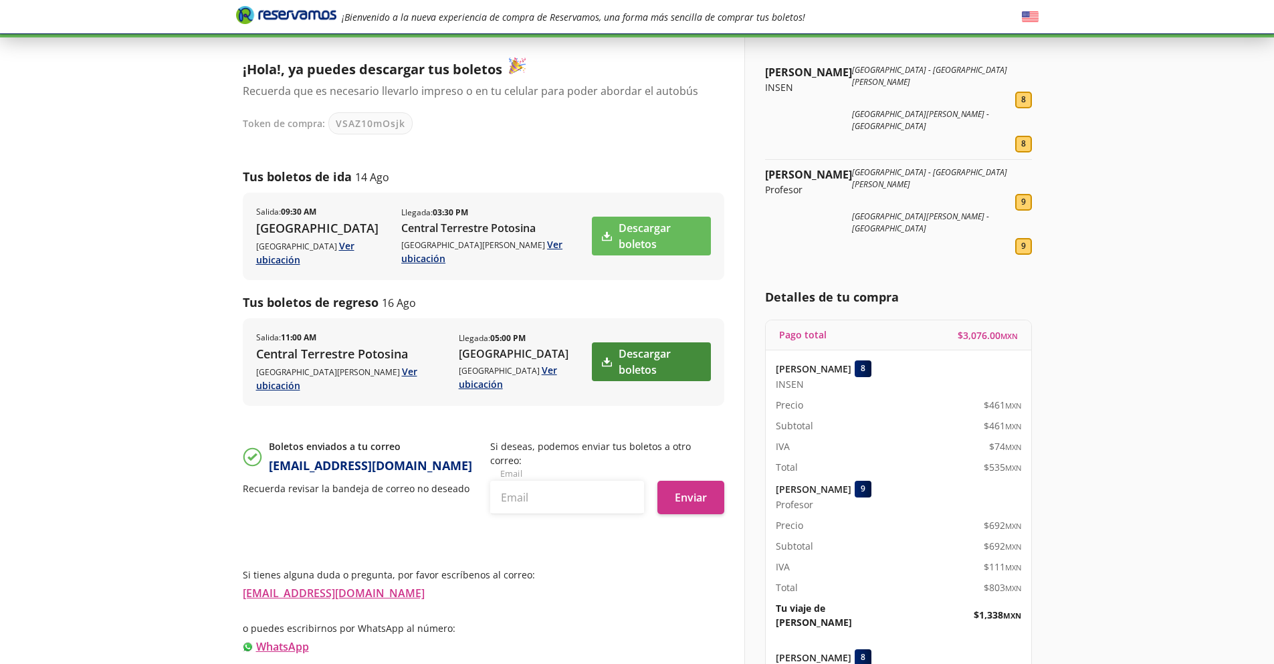
scroll to position [67, 0]
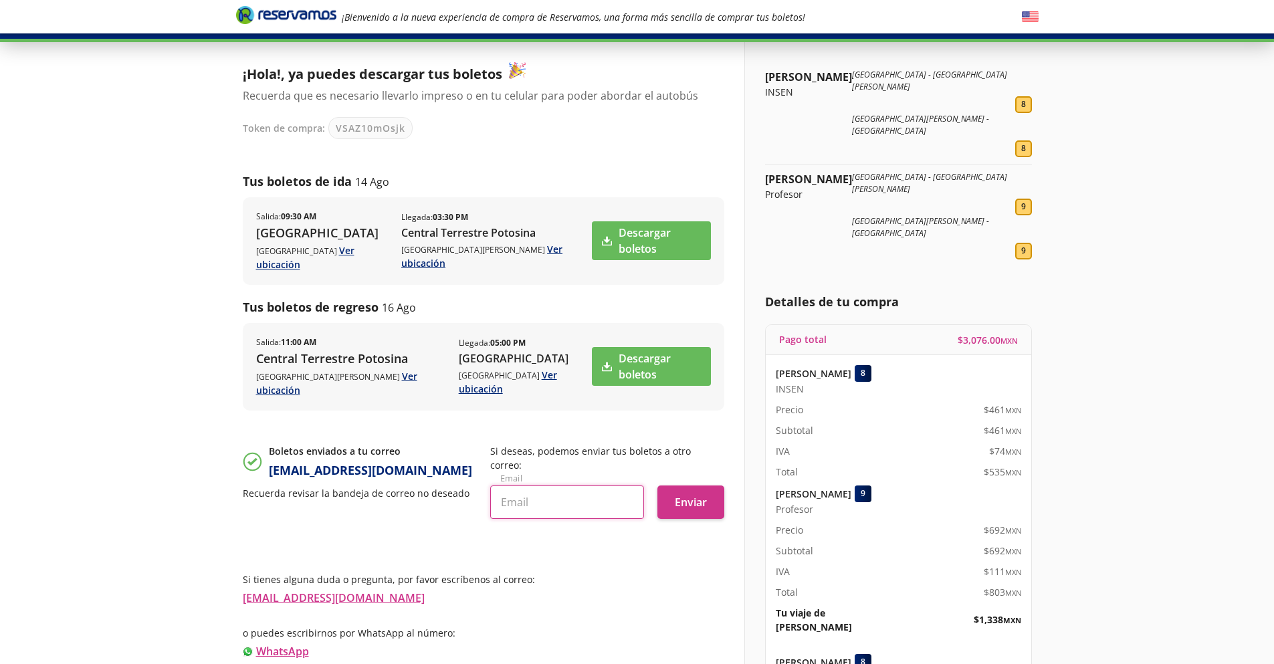
click at [562, 485] on input "text" at bounding box center [567, 501] width 154 height 33
click at [413, 392] on div "¡Hola!, ya puedes descargar tus boletos Recuerda que es necesario llevarlo impr…" at bounding box center [483, 295] width 481 height 467
click at [624, 231] on link "Descargar boletos" at bounding box center [651, 240] width 118 height 39
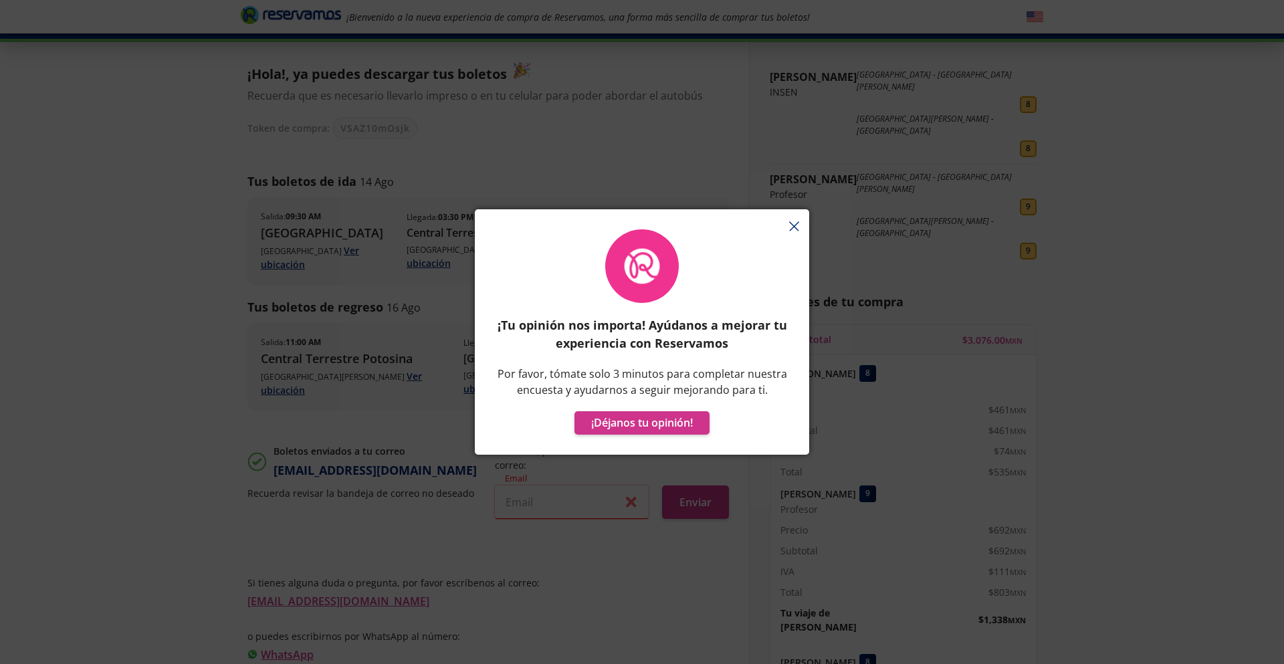
click at [795, 228] on div "¡Tu opinión nos importa! Ayúdanos a mejorar tu experiencia con Reservamos Por f…" at bounding box center [642, 339] width 334 height 232
click at [792, 228] on div "¡Tu opinión nos importa! Ayúdanos a mejorar tu experiencia con Reservamos Por f…" at bounding box center [642, 339] width 334 height 232
click at [797, 222] on div "¡Tu opinión nos importa! Ayúdanos a mejorar tu experiencia con Reservamos Por f…" at bounding box center [642, 331] width 334 height 245
click at [792, 229] on div "¡Tu opinión nos importa! Ayúdanos a mejorar tu experiencia con Reservamos Por f…" at bounding box center [642, 339] width 334 height 232
click at [792, 225] on div "¡Tu opinión nos importa! Ayúdanos a mejorar tu experiencia con Reservamos Por f…" at bounding box center [642, 339] width 334 height 232
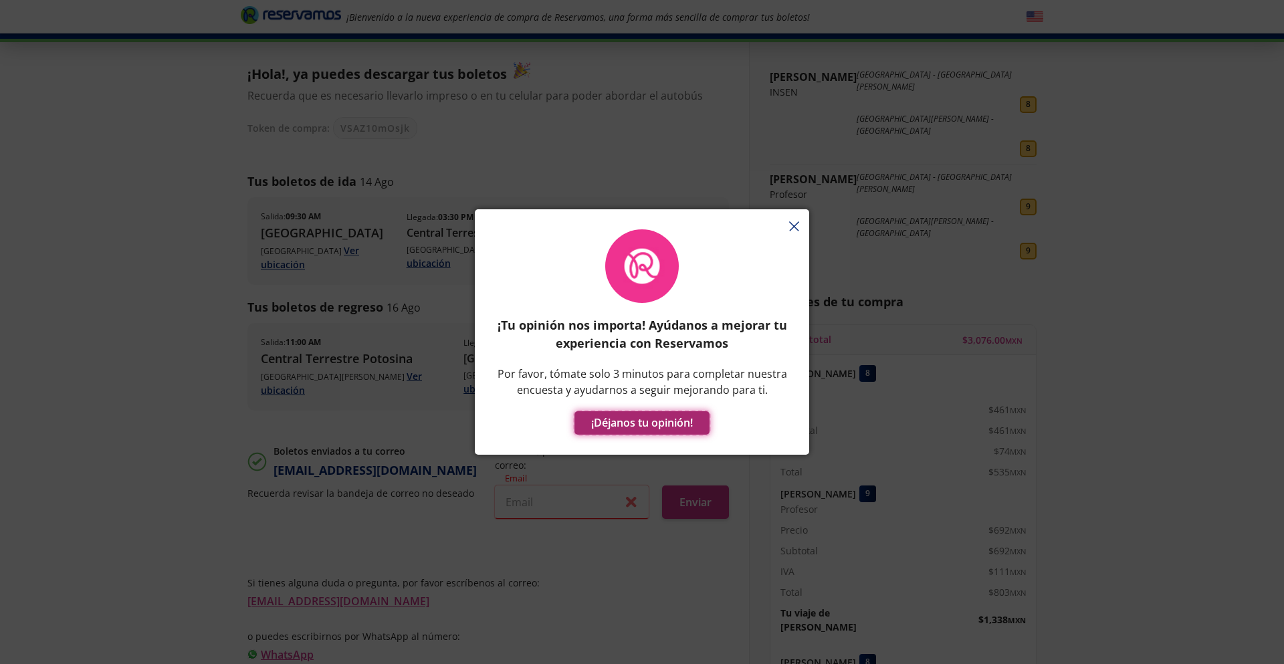
click at [659, 414] on button "¡Déjanos tu opinión!" at bounding box center [641, 422] width 135 height 23
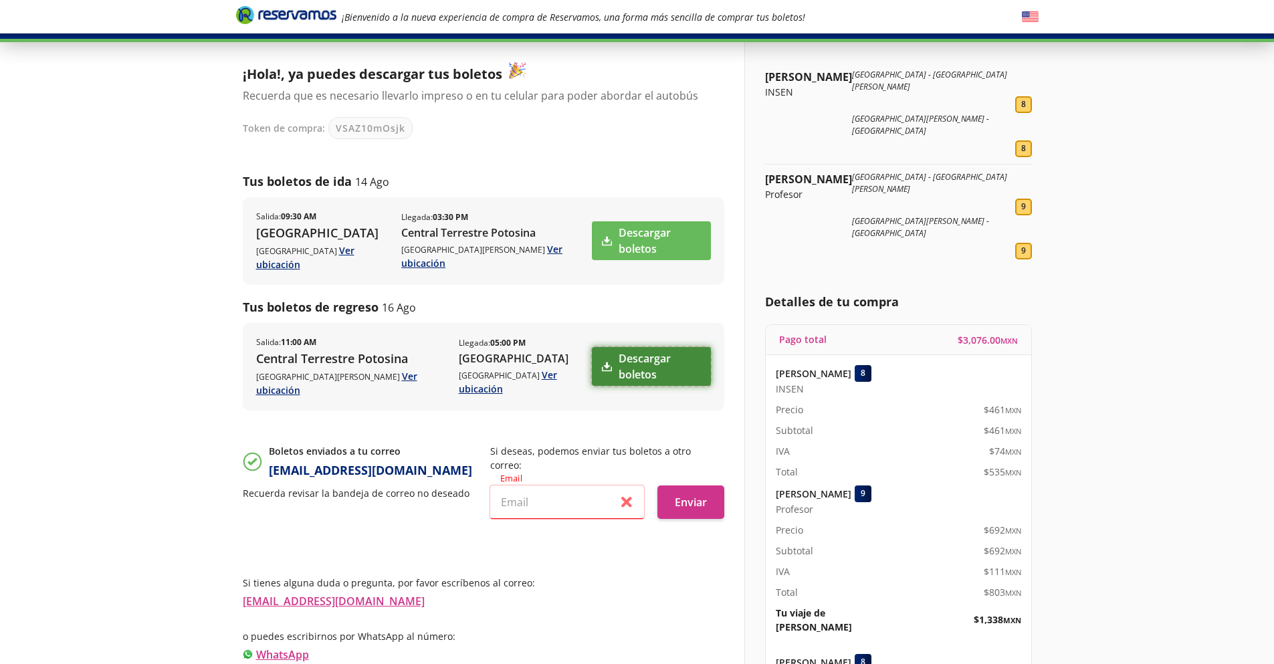
click at [622, 347] on link "Descargar boletos" at bounding box center [651, 366] width 118 height 39
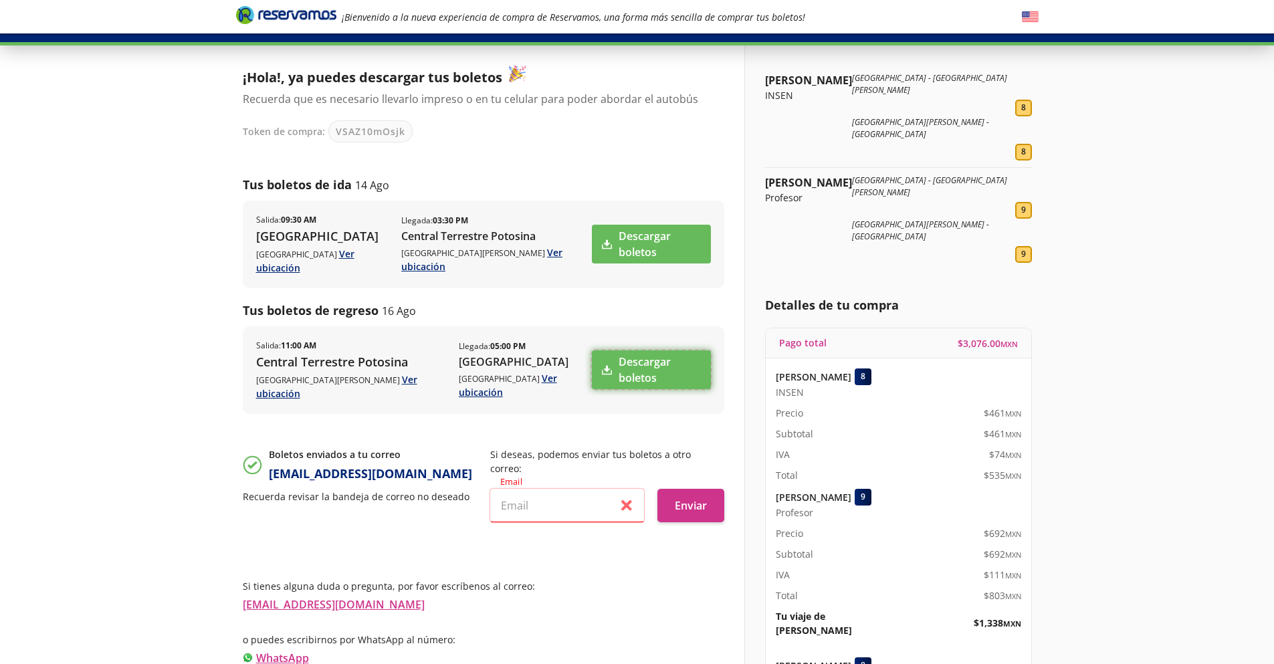
scroll to position [0, 0]
